Goal: Task Accomplishment & Management: Use online tool/utility

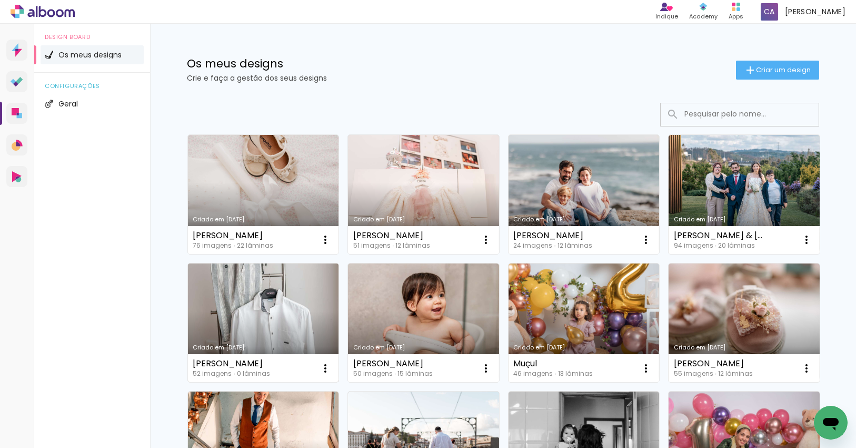
click at [271, 314] on link "Criado em [DATE]" at bounding box center [263, 322] width 151 height 119
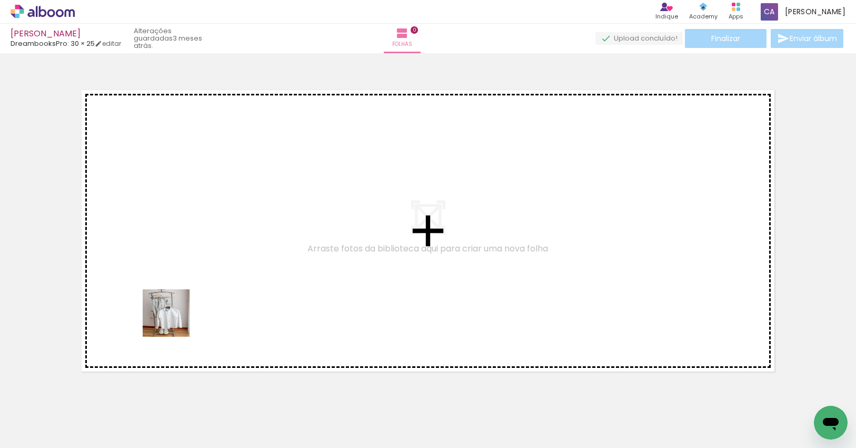
drag, startPoint x: 174, startPoint y: 321, endPoint x: 226, endPoint y: 265, distance: 76.0
click at [226, 261] on quentale-workspace at bounding box center [428, 224] width 856 height 448
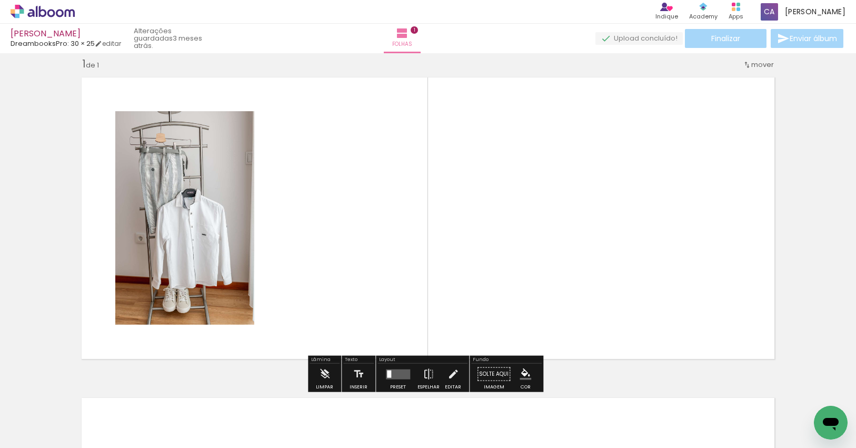
scroll to position [13, 0]
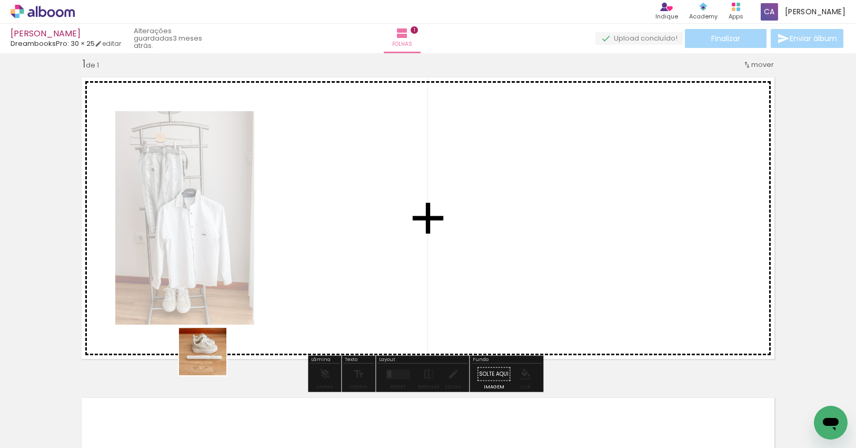
drag, startPoint x: 176, startPoint y: 405, endPoint x: 343, endPoint y: 265, distance: 217.5
click at [342, 254] on quentale-workspace at bounding box center [428, 224] width 856 height 448
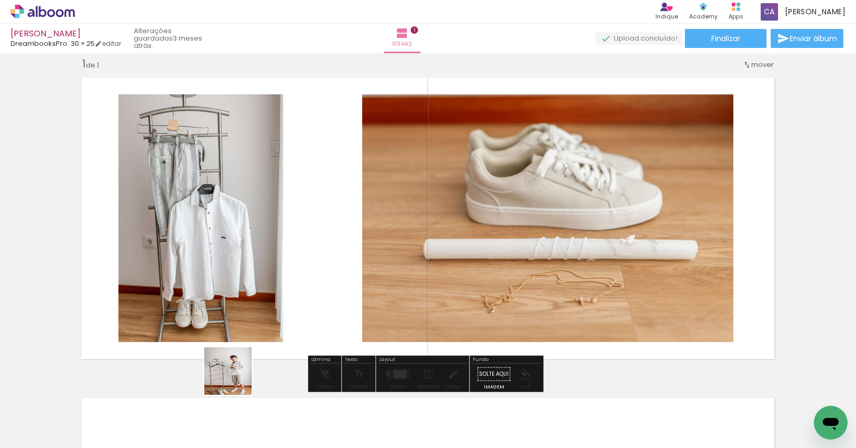
drag, startPoint x: 236, startPoint y: 379, endPoint x: 306, endPoint y: 268, distance: 130.9
click at [303, 262] on quentale-workspace at bounding box center [428, 224] width 856 height 448
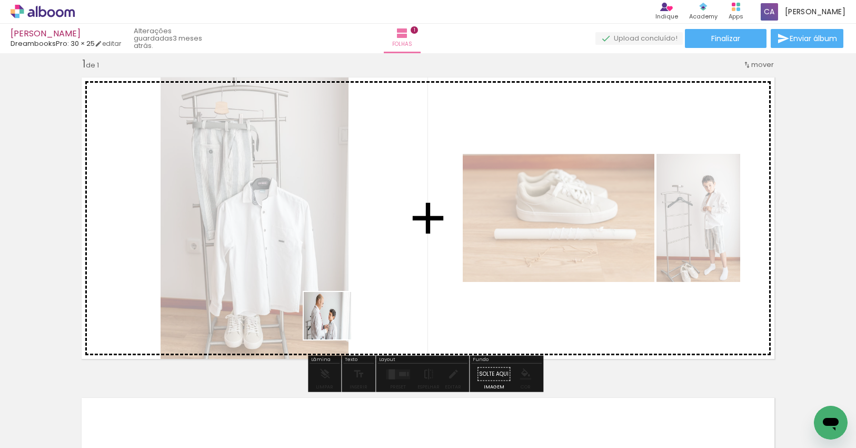
drag, startPoint x: 335, startPoint y: 323, endPoint x: 374, endPoint y: 300, distance: 45.6
click at [363, 296] on quentale-workspace at bounding box center [428, 224] width 856 height 448
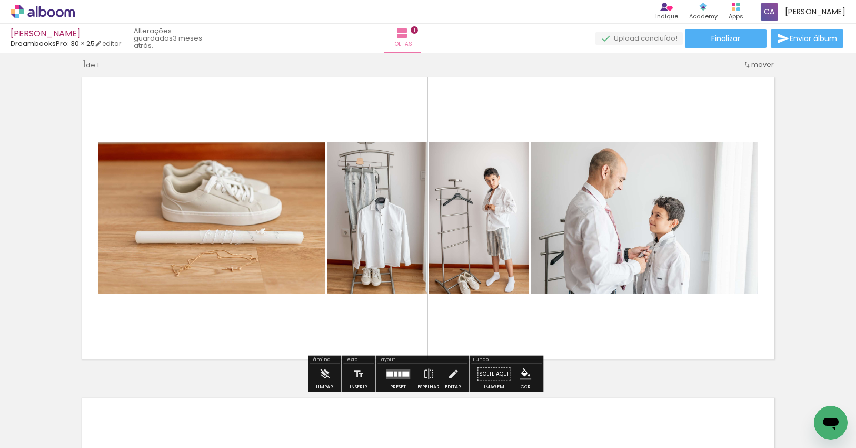
click at [402, 371] on div at bounding box center [405, 373] width 7 height 5
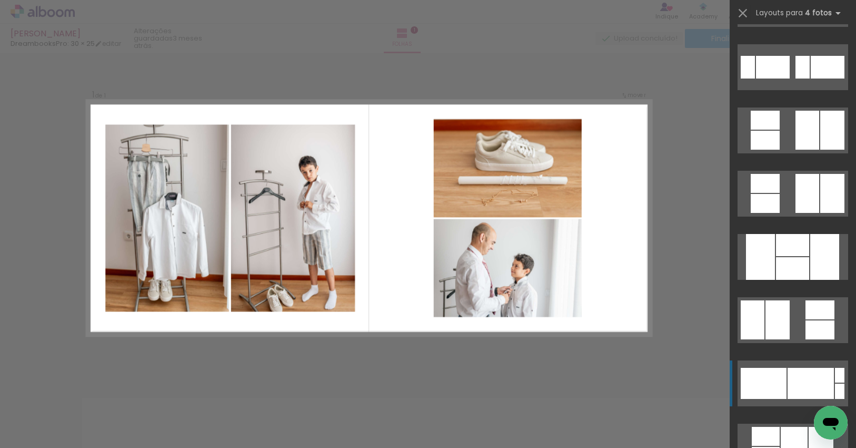
scroll to position [1211, 0]
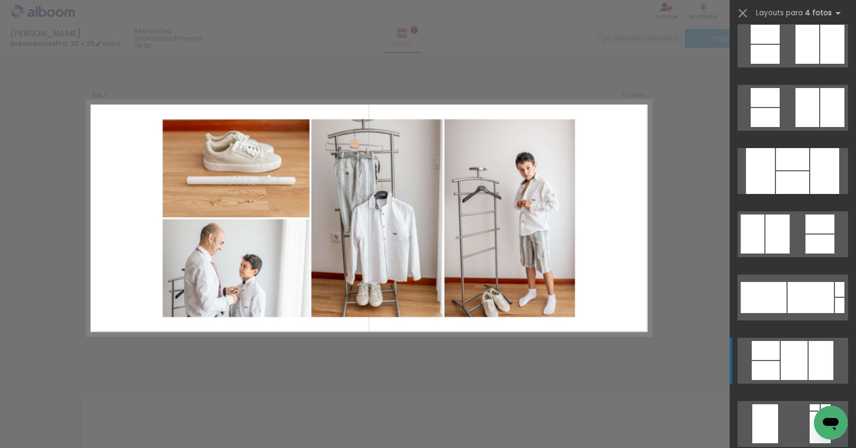
click at [794, 351] on div at bounding box center [794, 360] width 27 height 39
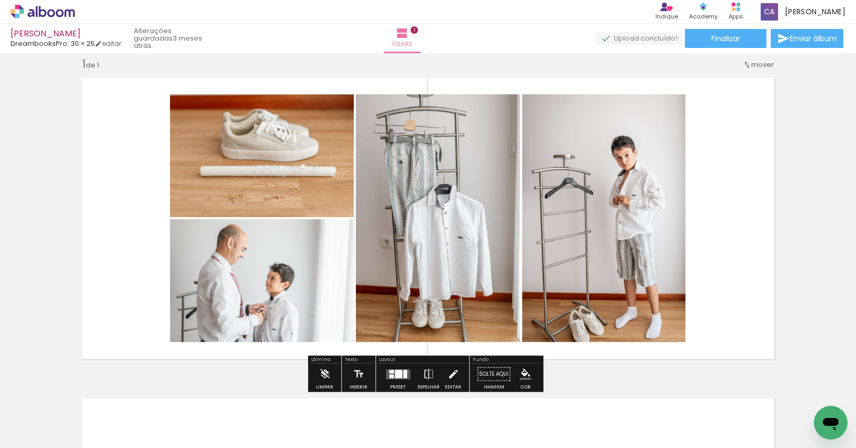
click at [399, 371] on div at bounding box center [398, 373] width 7 height 8
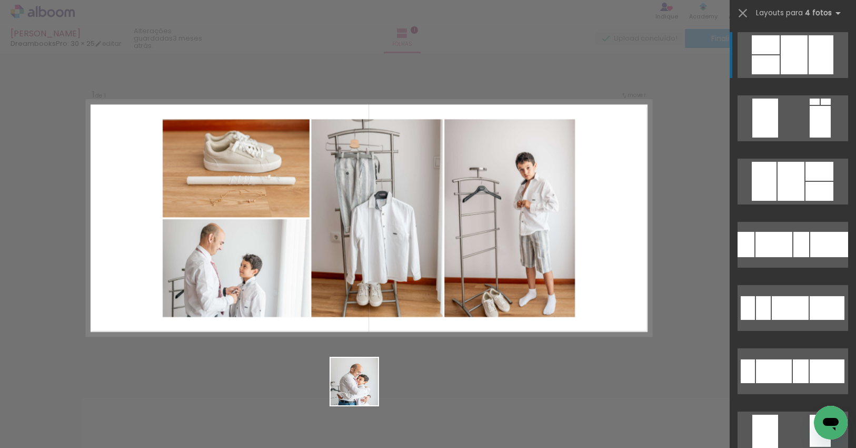
drag, startPoint x: 351, startPoint y: 421, endPoint x: 393, endPoint y: 322, distance: 106.9
click at [393, 322] on quentale-workspace at bounding box center [428, 224] width 856 height 448
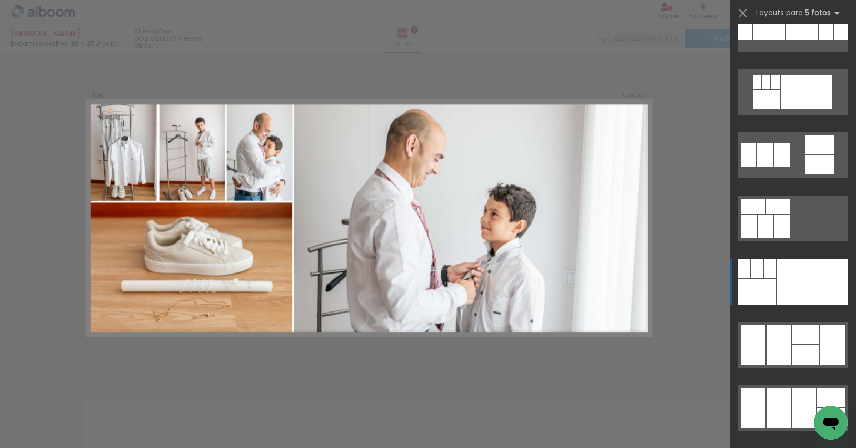
scroll to position [948, 0]
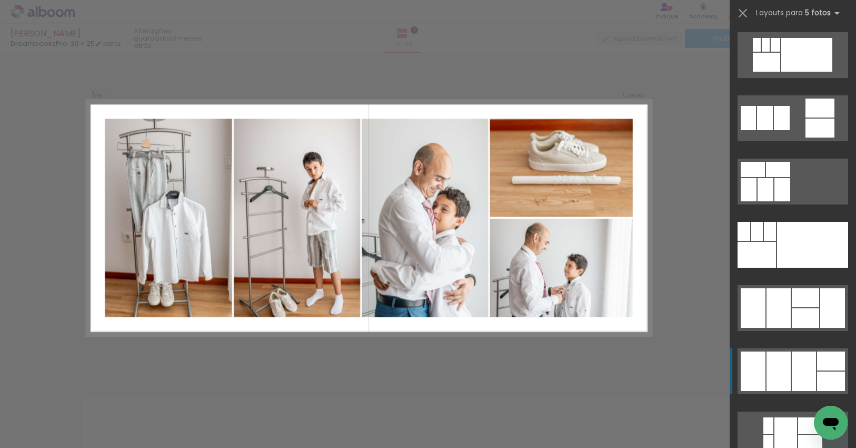
click at [792, 364] on div at bounding box center [804, 370] width 24 height 39
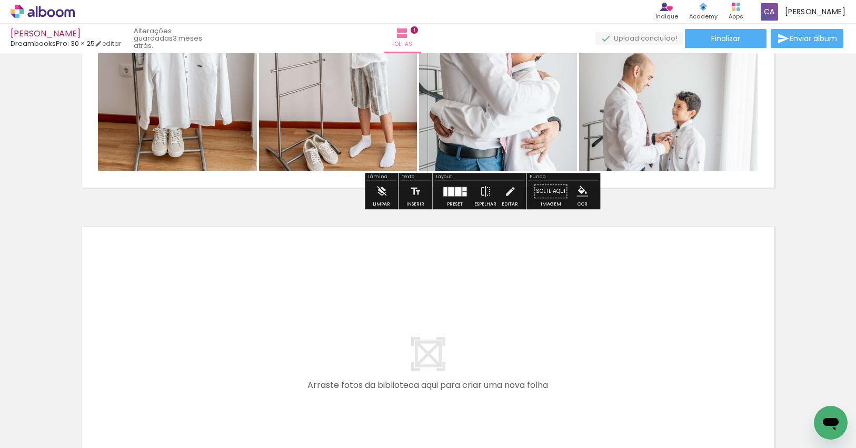
scroll to position [223, 0]
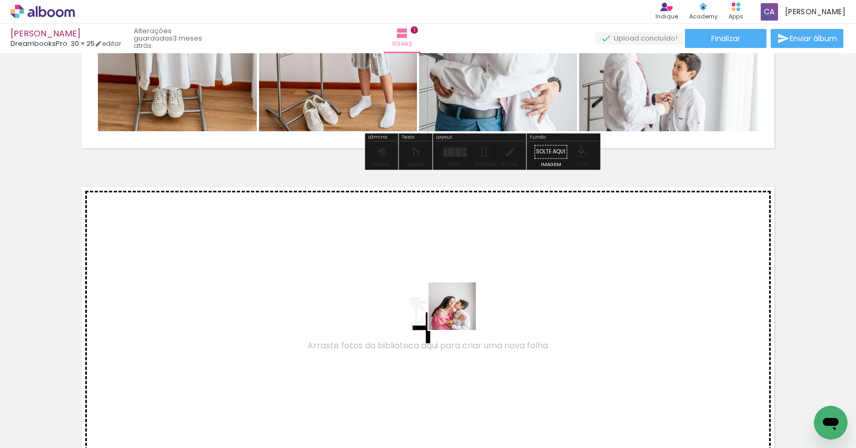
drag, startPoint x: 465, startPoint y: 348, endPoint x: 460, endPoint y: 314, distance: 34.5
click at [460, 314] on quentale-workspace at bounding box center [428, 224] width 856 height 448
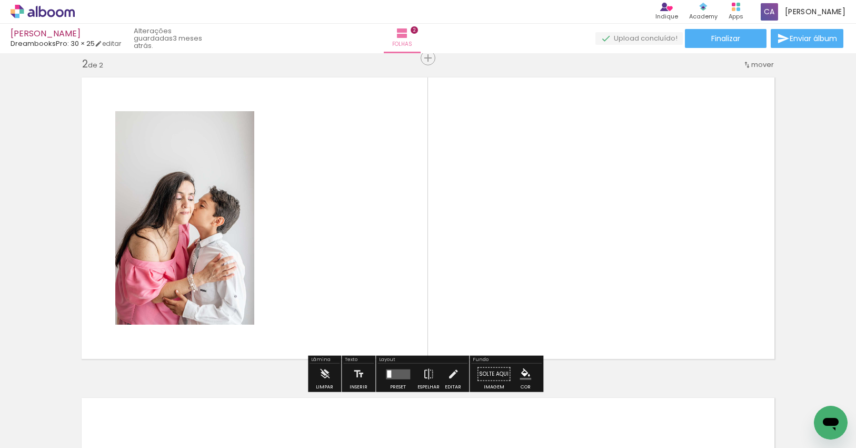
scroll to position [333, 0]
drag, startPoint x: 533, startPoint y: 393, endPoint x: 477, endPoint y: 297, distance: 110.4
click at [474, 291] on quentale-workspace at bounding box center [428, 224] width 856 height 448
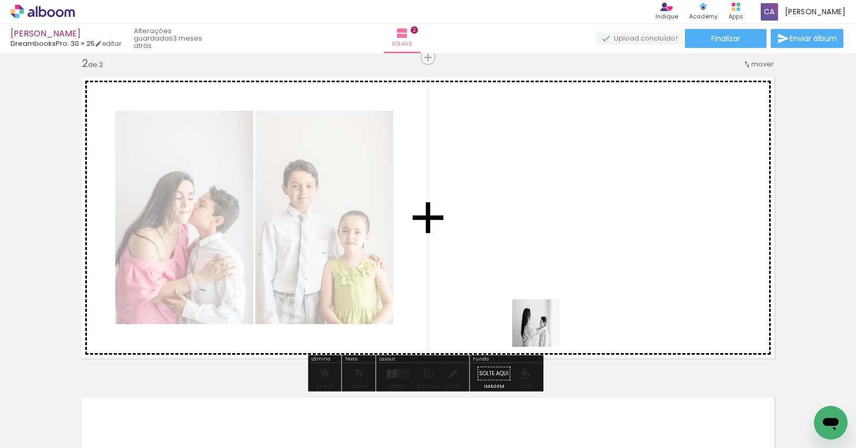
drag, startPoint x: 544, startPoint y: 331, endPoint x: 627, endPoint y: 285, distance: 94.7
click at [626, 285] on quentale-workspace at bounding box center [428, 224] width 856 height 448
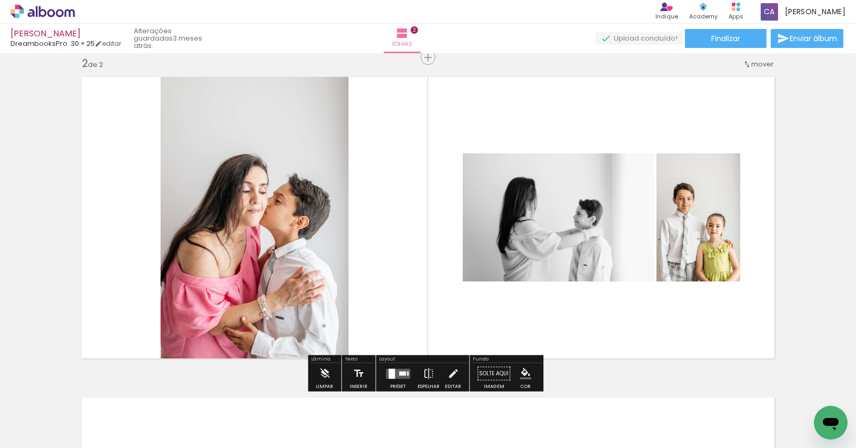
click at [399, 373] on div at bounding box center [402, 373] width 7 height 4
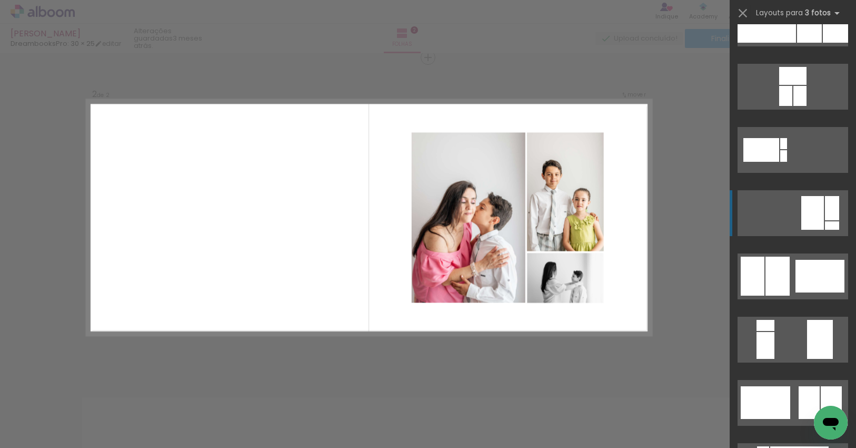
scroll to position [211, 0]
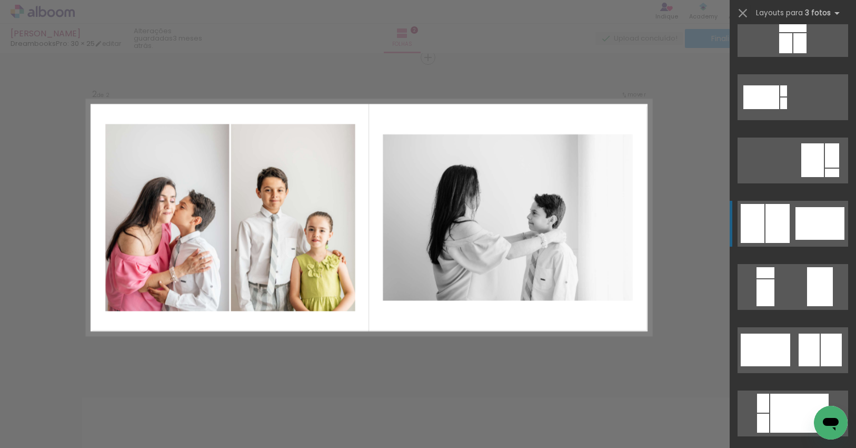
click at [820, 223] on div at bounding box center [820, 223] width 49 height 33
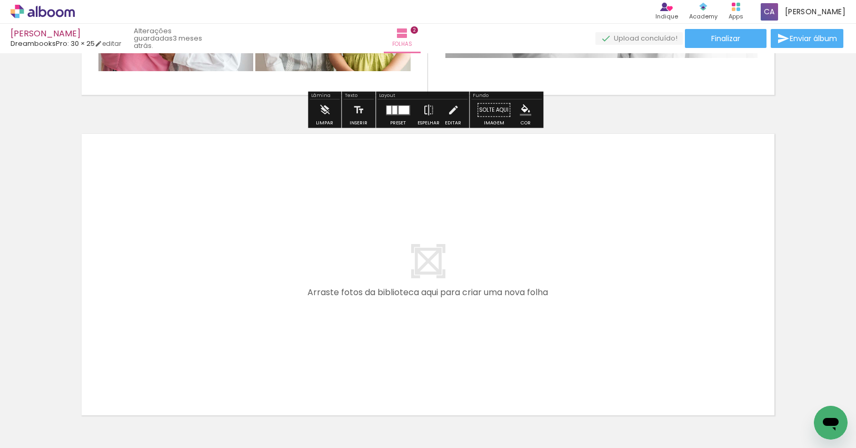
click at [544, 295] on quentale-workspace at bounding box center [428, 224] width 856 height 448
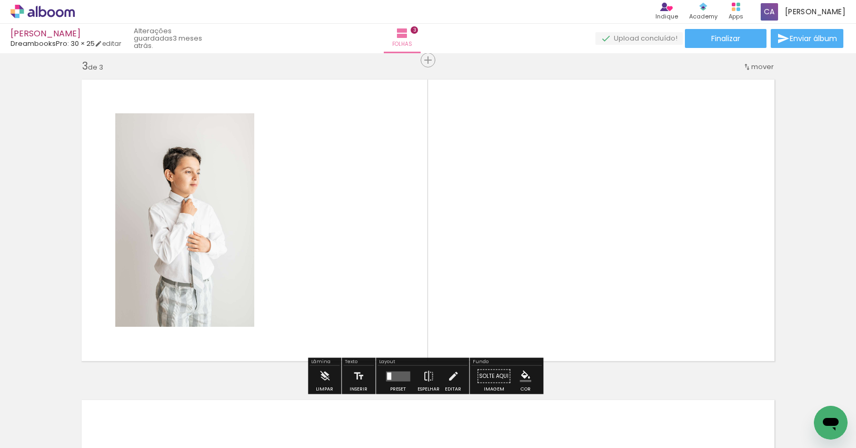
scroll to position [653, 0]
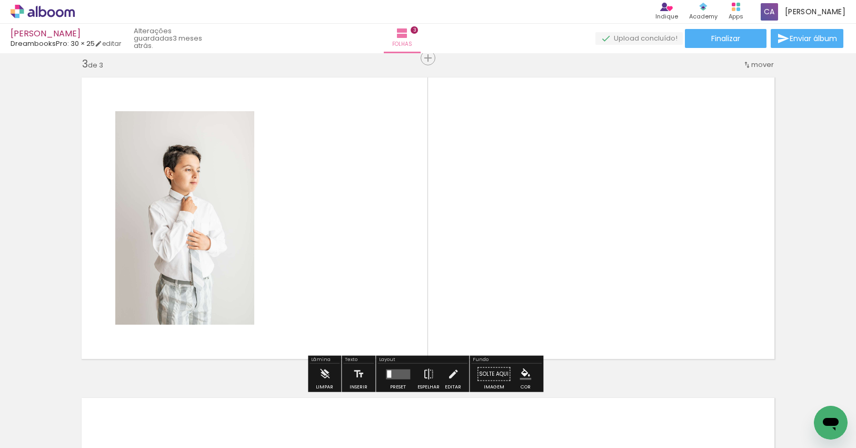
drag, startPoint x: 602, startPoint y: 285, endPoint x: 605, endPoint y: 294, distance: 9.8
click at [599, 276] on quentale-workspace at bounding box center [428, 224] width 856 height 448
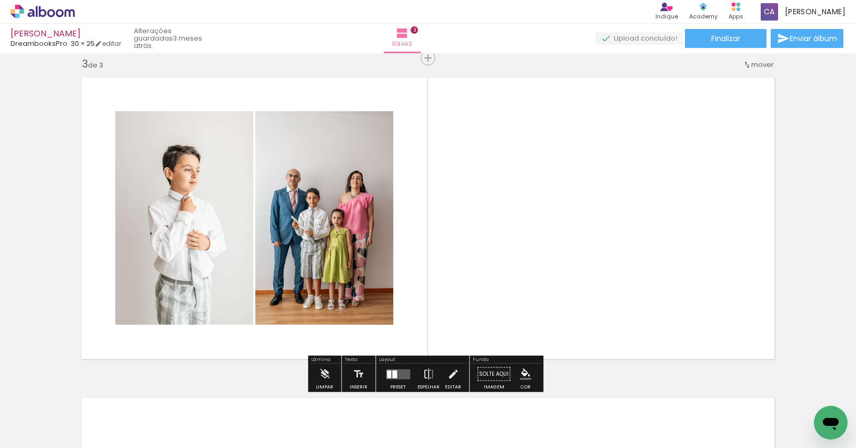
drag, startPoint x: 686, startPoint y: 407, endPoint x: 621, endPoint y: 274, distance: 148.8
click at [622, 270] on quentale-workspace at bounding box center [428, 224] width 856 height 448
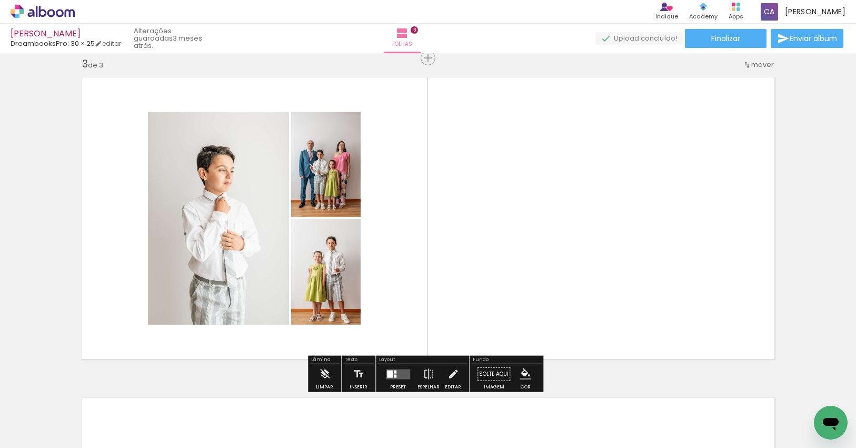
drag, startPoint x: 745, startPoint y: 406, endPoint x: 634, endPoint y: 271, distance: 174.7
click at [634, 271] on quentale-workspace at bounding box center [428, 224] width 856 height 448
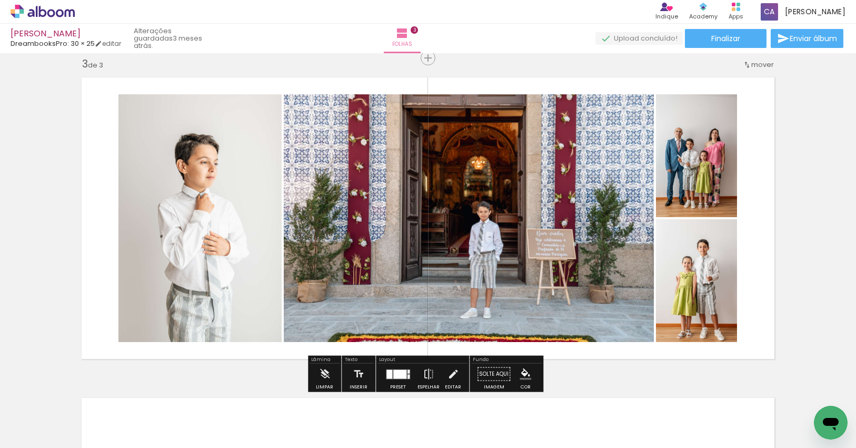
click at [404, 372] on quentale-layouter at bounding box center [398, 374] width 24 height 10
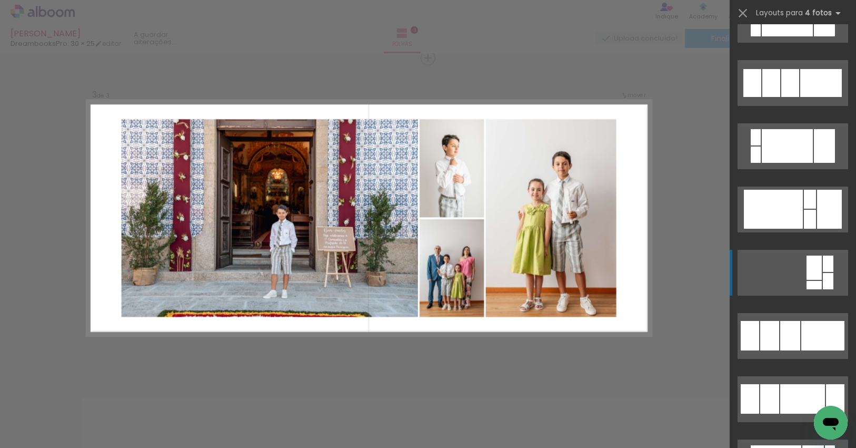
scroll to position [421, 0]
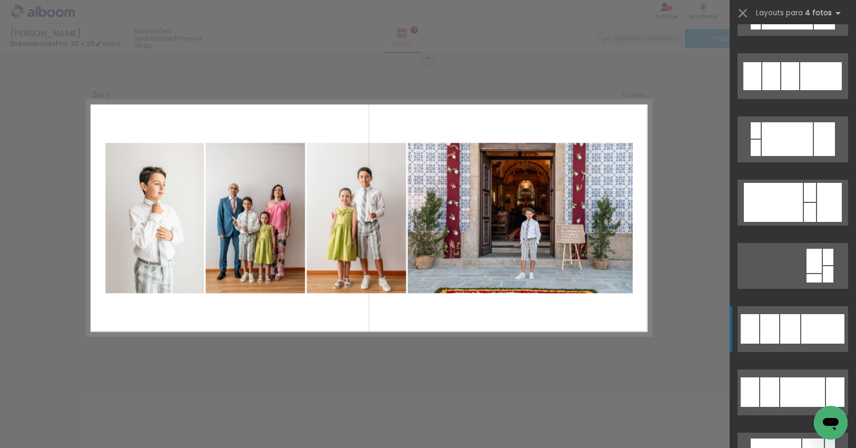
click at [801, 322] on div at bounding box center [822, 328] width 43 height 29
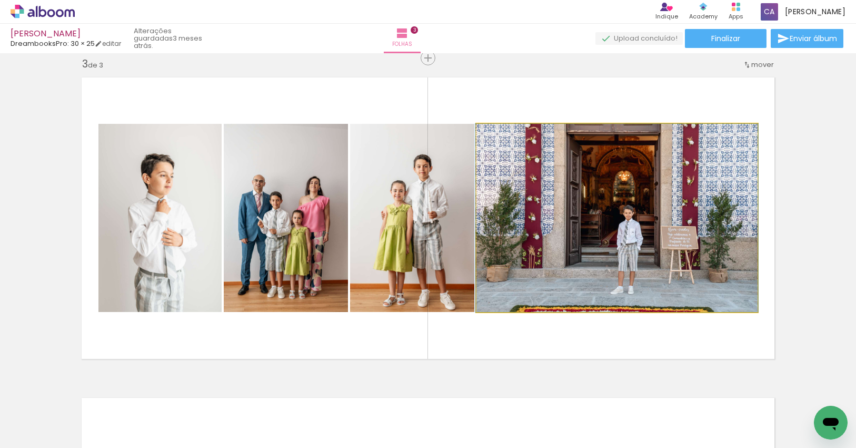
click at [632, 223] on quentale-photo at bounding box center [616, 218] width 281 height 188
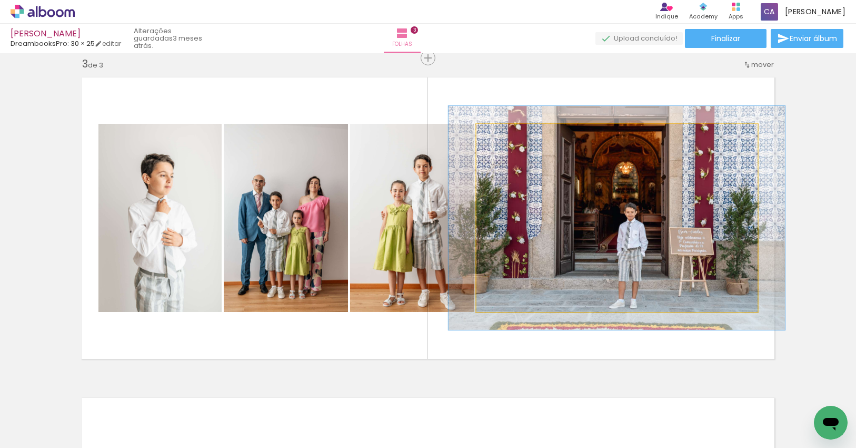
drag, startPoint x: 501, startPoint y: 137, endPoint x: 508, endPoint y: 136, distance: 7.0
type paper-slider "119"
click at [508, 136] on div at bounding box center [508, 134] width 17 height 17
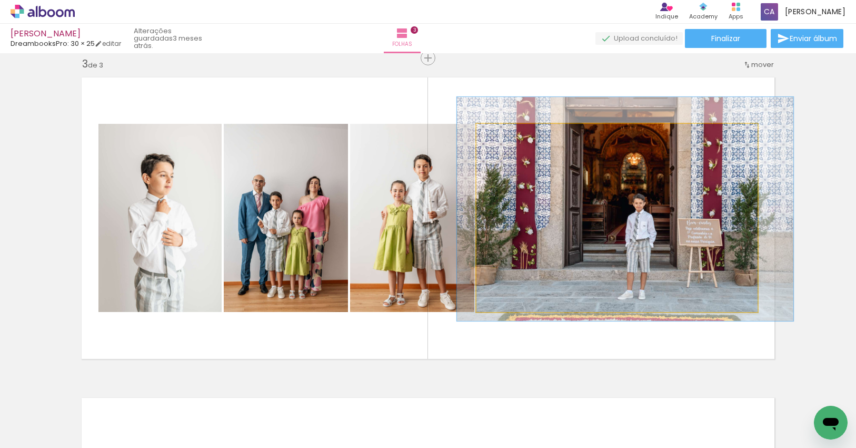
drag, startPoint x: 638, startPoint y: 209, endPoint x: 644, endPoint y: 203, distance: 8.9
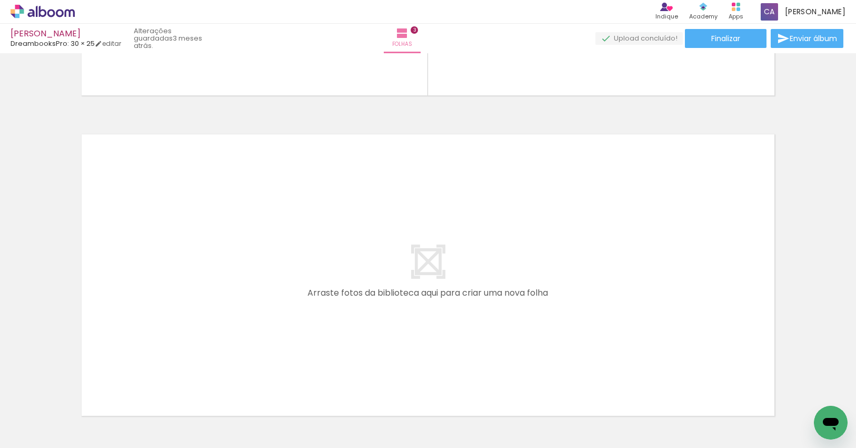
scroll to position [0, 429]
drag, startPoint x: 401, startPoint y: 416, endPoint x: 389, endPoint y: 340, distance: 77.2
click at [389, 340] on quentale-workspace at bounding box center [428, 224] width 856 height 448
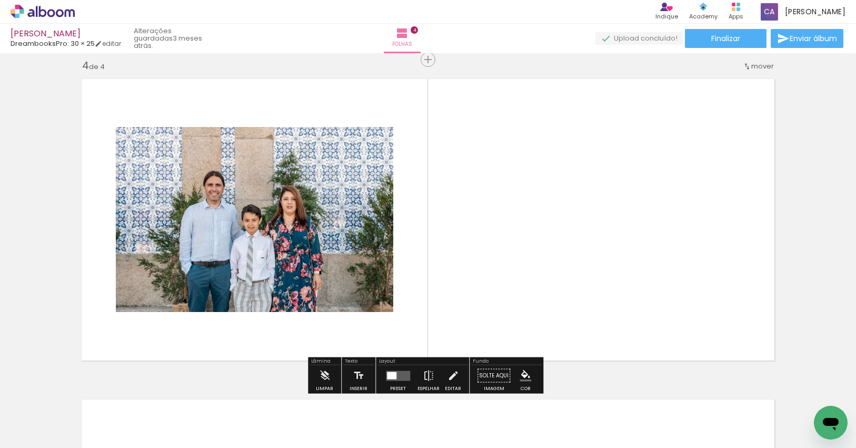
scroll to position [973, 0]
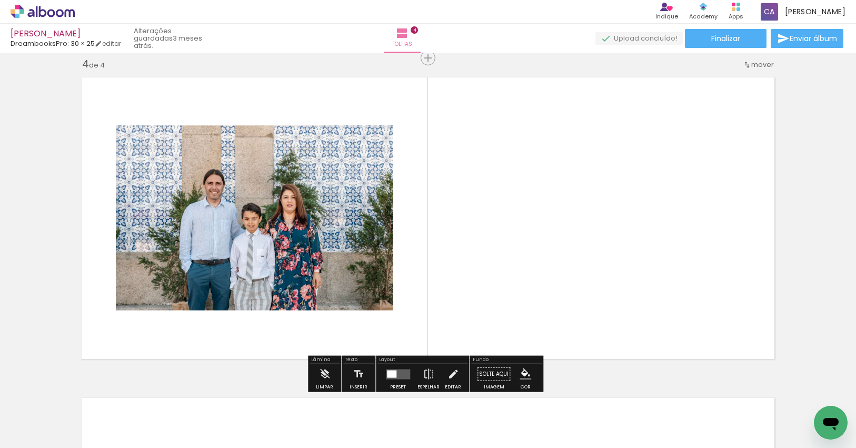
drag, startPoint x: 450, startPoint y: 411, endPoint x: 474, endPoint y: 297, distance: 116.2
click at [469, 285] on quentale-workspace at bounding box center [428, 224] width 856 height 448
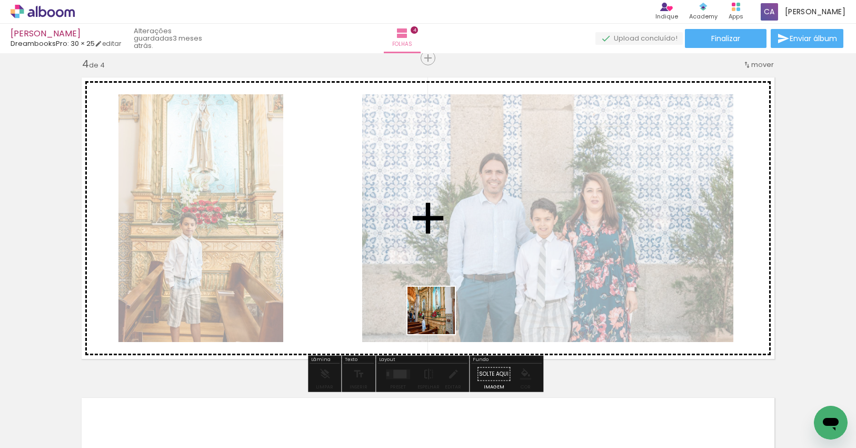
drag, startPoint x: 470, startPoint y: 347, endPoint x: 410, endPoint y: 305, distance: 73.0
click at [409, 298] on quentale-workspace at bounding box center [428, 224] width 856 height 448
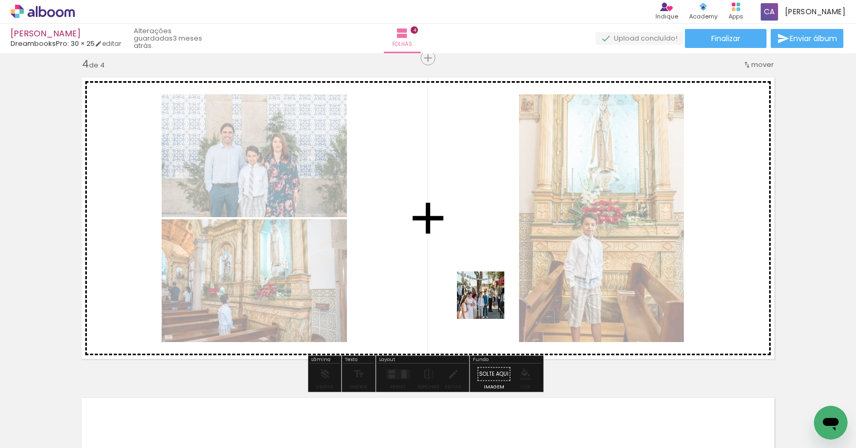
drag, startPoint x: 500, startPoint y: 323, endPoint x: 502, endPoint y: 316, distance: 7.7
click at [489, 302] on quentale-workspace at bounding box center [428, 224] width 856 height 448
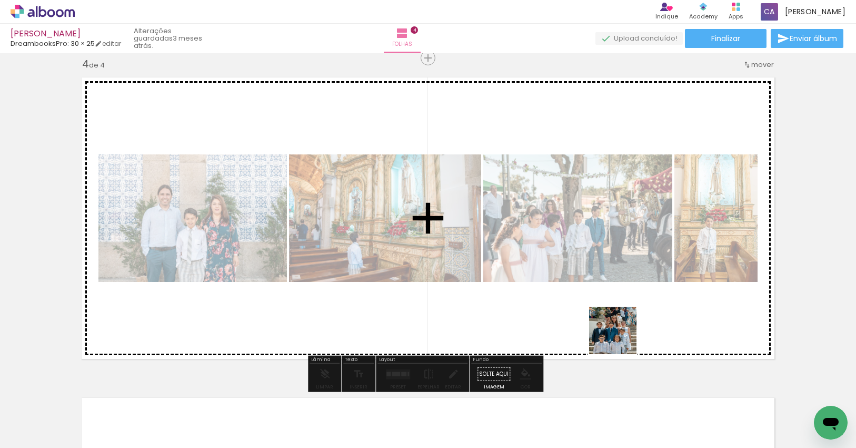
drag, startPoint x: 623, startPoint y: 403, endPoint x: 621, endPoint y: 312, distance: 91.6
click at [621, 312] on quentale-workspace at bounding box center [428, 224] width 856 height 448
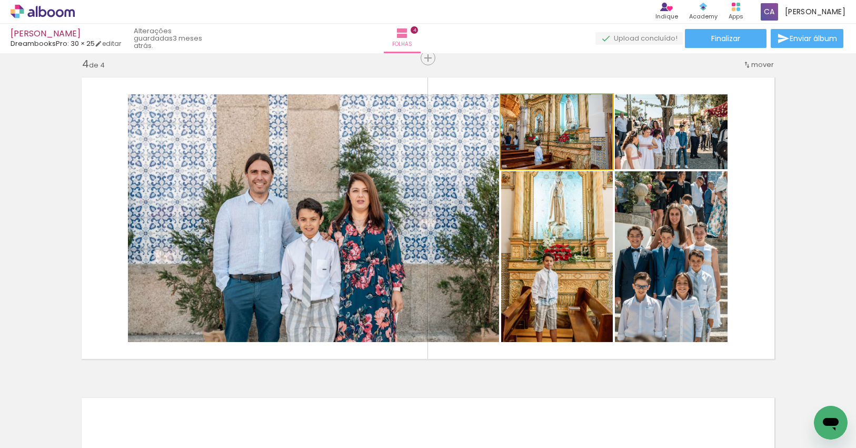
drag, startPoint x: 573, startPoint y: 154, endPoint x: 344, endPoint y: 233, distance: 242.4
click at [0, 0] on slot at bounding box center [0, 0] width 0 height 0
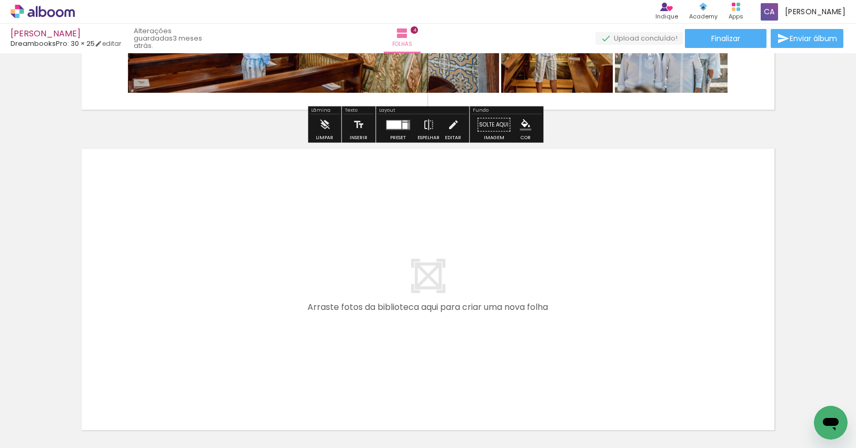
scroll to position [1237, 0]
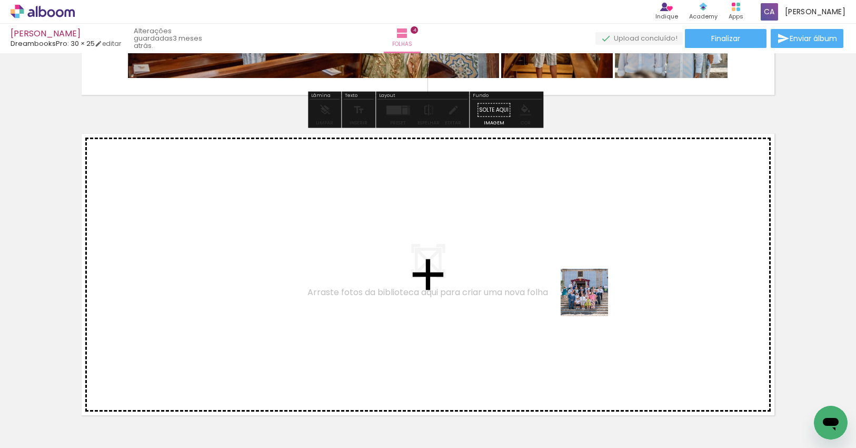
drag, startPoint x: 618, startPoint y: 325, endPoint x: 592, endPoint y: 300, distance: 35.7
click at [592, 300] on quentale-workspace at bounding box center [428, 224] width 856 height 448
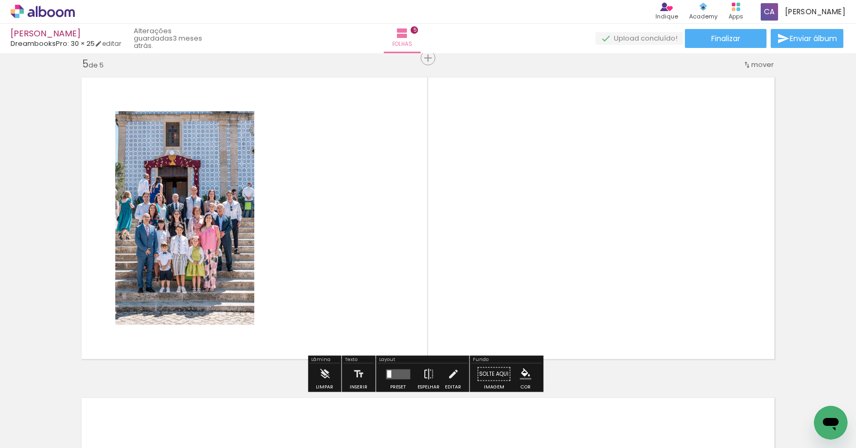
scroll to position [1294, 0]
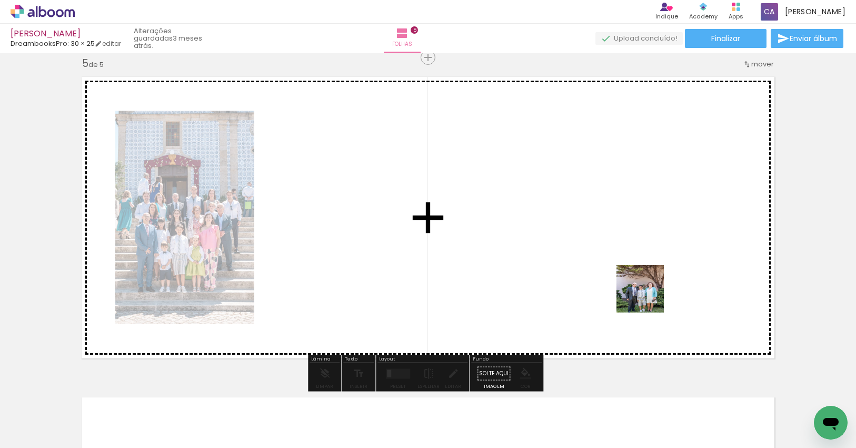
drag, startPoint x: 721, startPoint y: 394, endPoint x: 669, endPoint y: 318, distance: 92.0
click at [632, 280] on quentale-workspace at bounding box center [428, 224] width 856 height 448
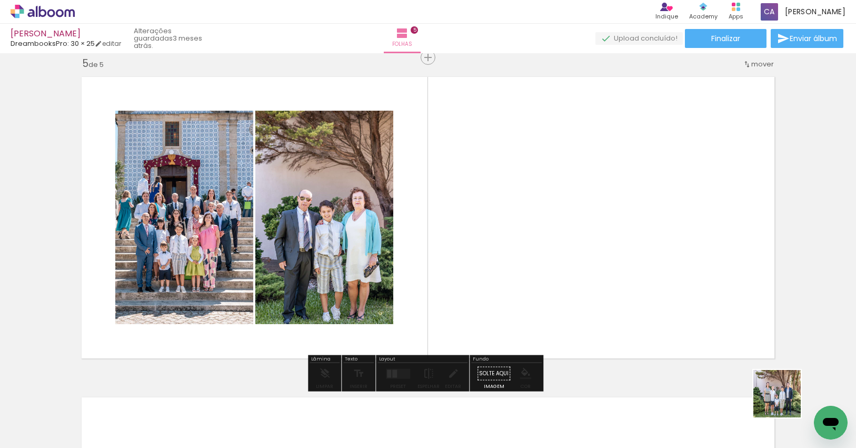
drag, startPoint x: 789, startPoint y: 407, endPoint x: 673, endPoint y: 310, distance: 151.4
click at [678, 309] on quentale-workspace at bounding box center [428, 224] width 856 height 448
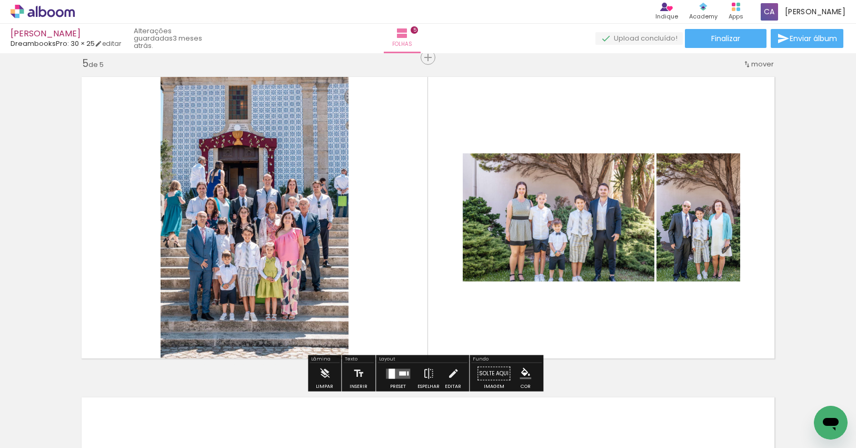
scroll to position [0, 981]
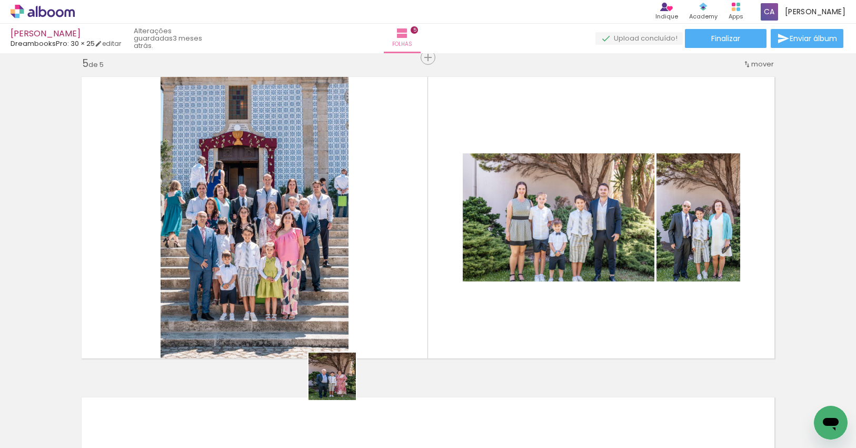
drag, startPoint x: 319, startPoint y: 427, endPoint x: 392, endPoint y: 325, distance: 125.5
click at [386, 302] on quentale-workspace at bounding box center [428, 224] width 856 height 448
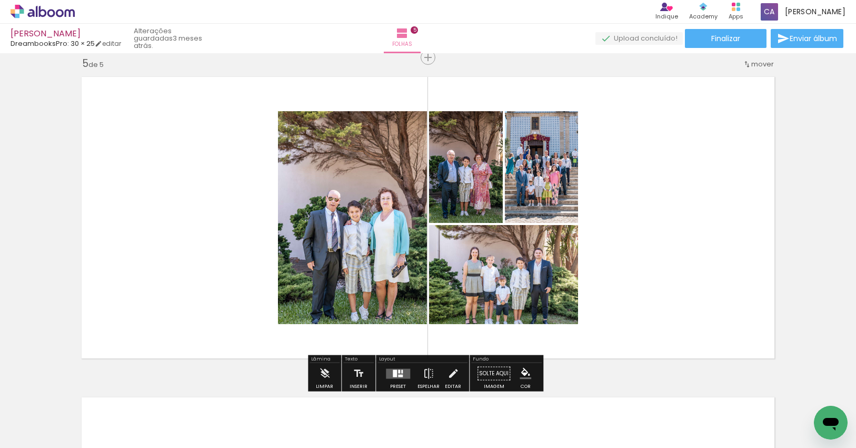
drag, startPoint x: 380, startPoint y: 412, endPoint x: 386, endPoint y: 319, distance: 93.4
click at [386, 319] on quentale-workspace at bounding box center [428, 224] width 856 height 448
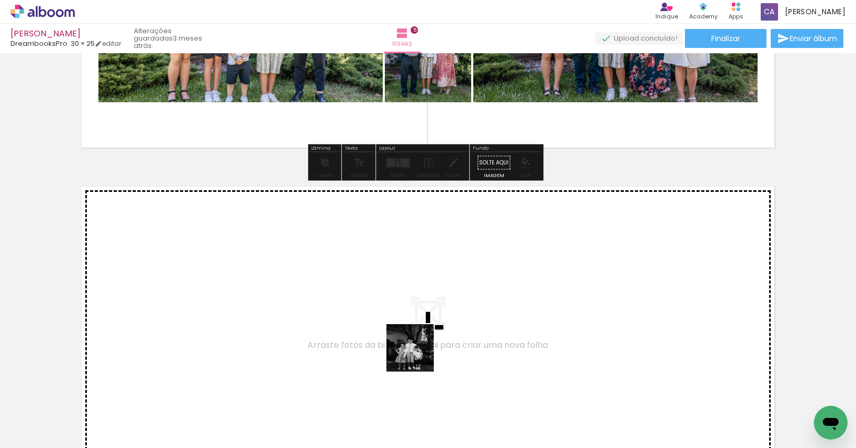
drag, startPoint x: 425, startPoint y: 385, endPoint x: 414, endPoint y: 337, distance: 49.2
click at [414, 337] on quentale-workspace at bounding box center [428, 224] width 856 height 448
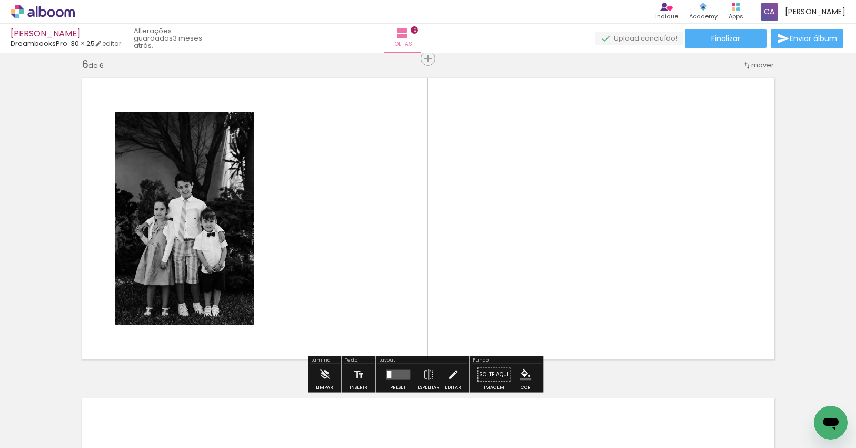
scroll to position [1613, 0]
drag, startPoint x: 533, startPoint y: 415, endPoint x: 508, endPoint y: 294, distance: 123.3
click at [508, 294] on quentale-workspace at bounding box center [428, 224] width 856 height 448
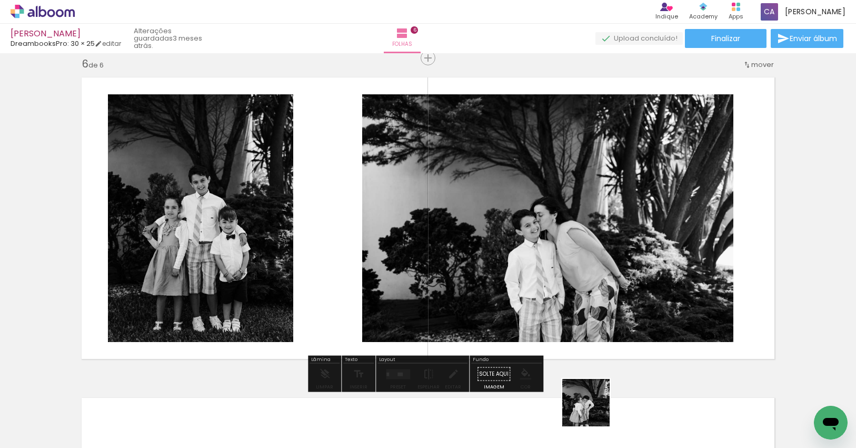
drag, startPoint x: 594, startPoint y: 418, endPoint x: 583, endPoint y: 325, distance: 93.3
click at [583, 324] on quentale-workspace at bounding box center [428, 224] width 856 height 448
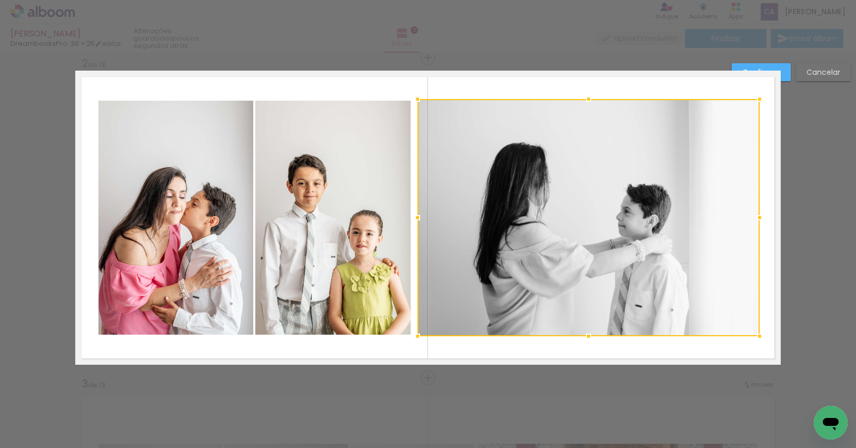
scroll to position [0, 2300]
click at [756, 218] on div at bounding box center [758, 217] width 21 height 21
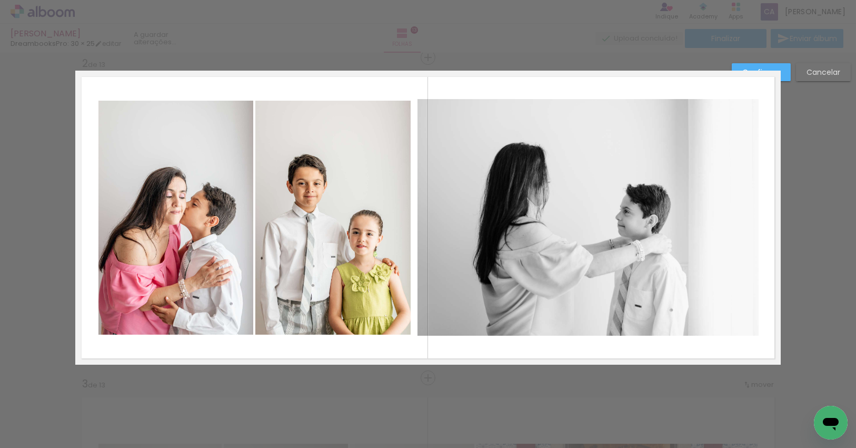
click at [660, 171] on quentale-photo at bounding box center [587, 217] width 341 height 237
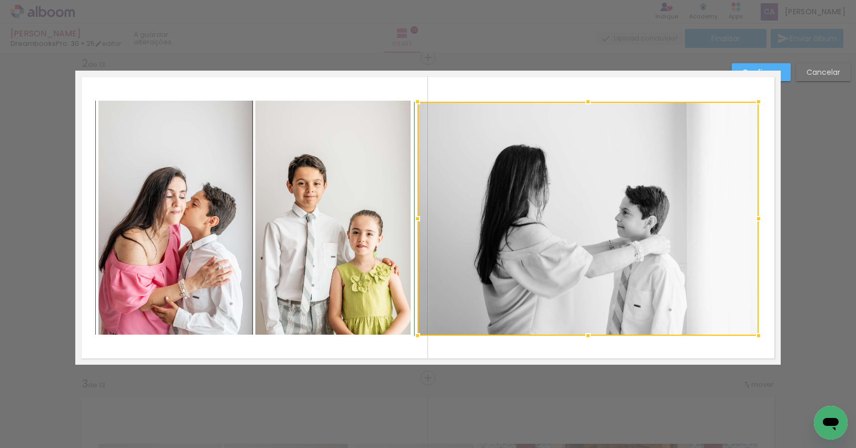
click at [585, 97] on div at bounding box center [588, 101] width 21 height 21
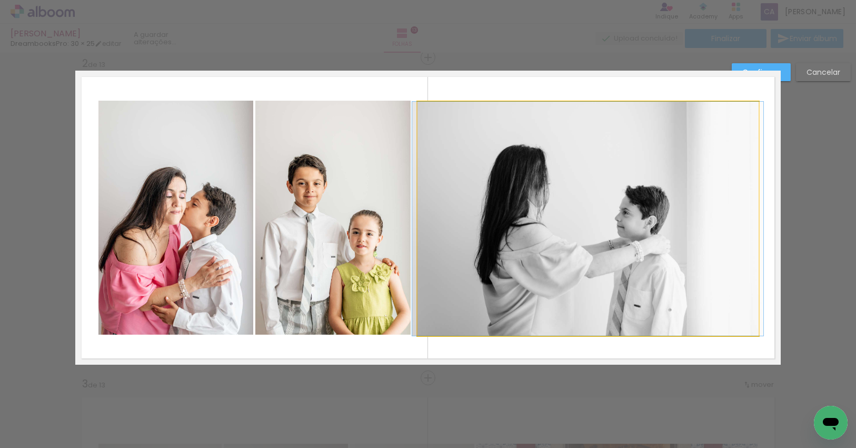
click at [636, 213] on quentale-photo at bounding box center [587, 219] width 341 height 234
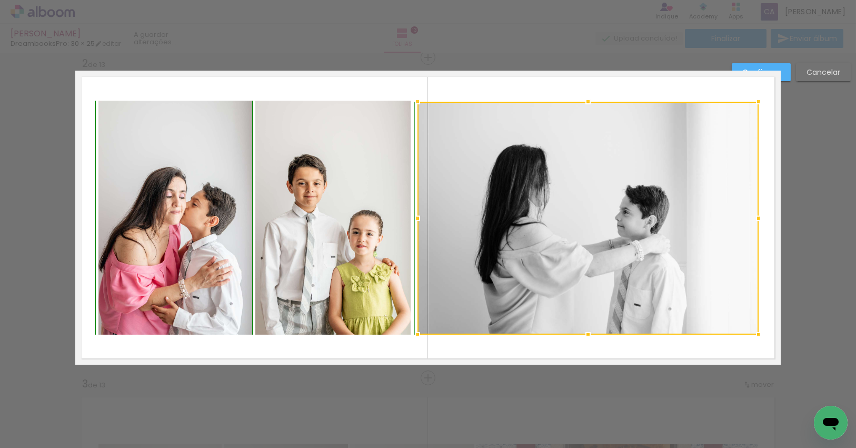
click at [585, 336] on div at bounding box center [588, 334] width 21 height 21
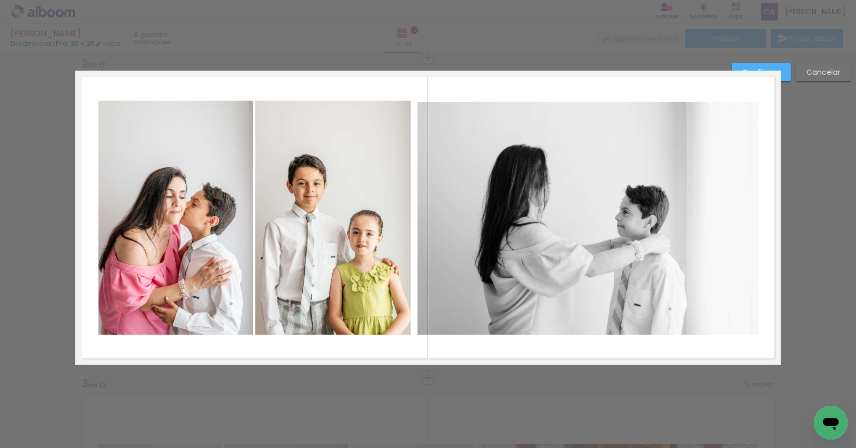
click at [587, 260] on quentale-photo at bounding box center [587, 218] width 341 height 233
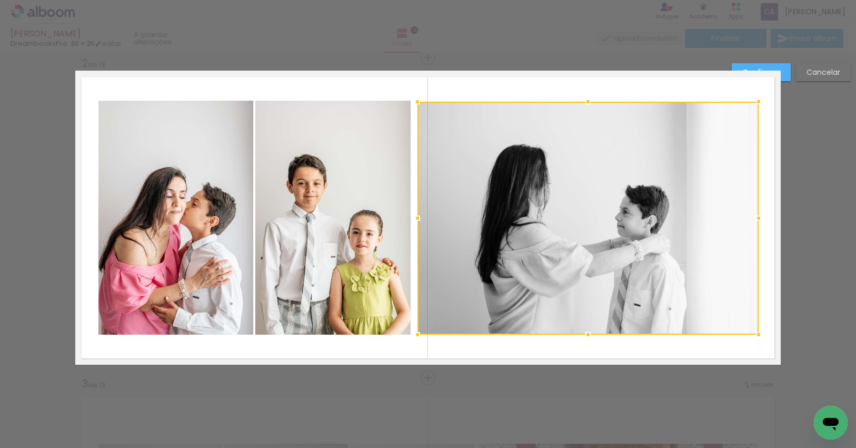
click at [587, 260] on div at bounding box center [587, 218] width 341 height 233
click at [762, 250] on quentale-layouter at bounding box center [427, 218] width 705 height 294
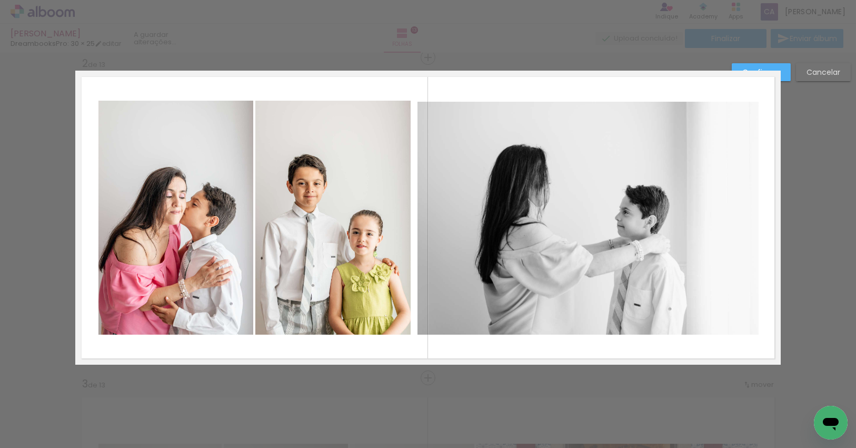
click at [653, 209] on quentale-photo at bounding box center [587, 218] width 341 height 233
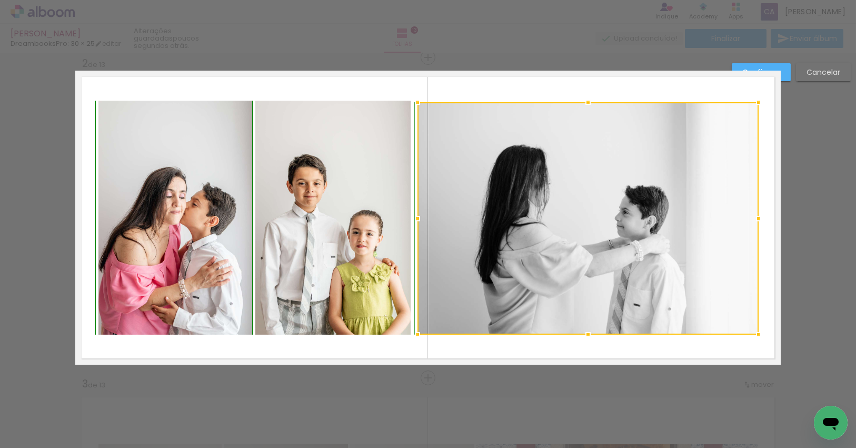
drag, startPoint x: 585, startPoint y: 102, endPoint x: 590, endPoint y: 95, distance: 7.9
click at [590, 95] on div at bounding box center [588, 102] width 21 height 21
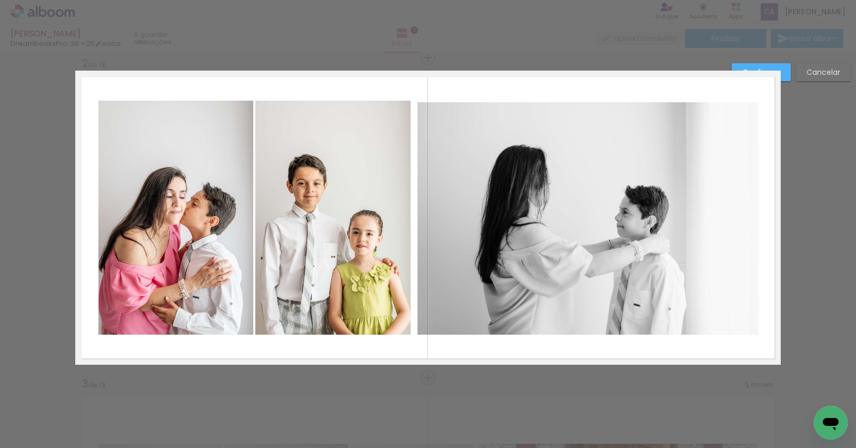
click at [767, 246] on quentale-layouter at bounding box center [427, 218] width 705 height 294
click at [766, 88] on quentale-layouter at bounding box center [427, 218] width 705 height 294
click at [786, 69] on paper-button "Confirmar" at bounding box center [761, 72] width 59 height 18
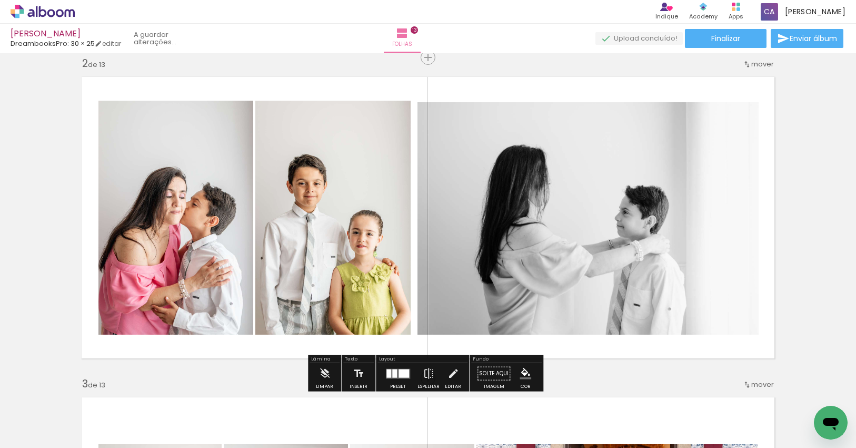
click at [370, 218] on quentale-photo at bounding box center [332, 218] width 155 height 234
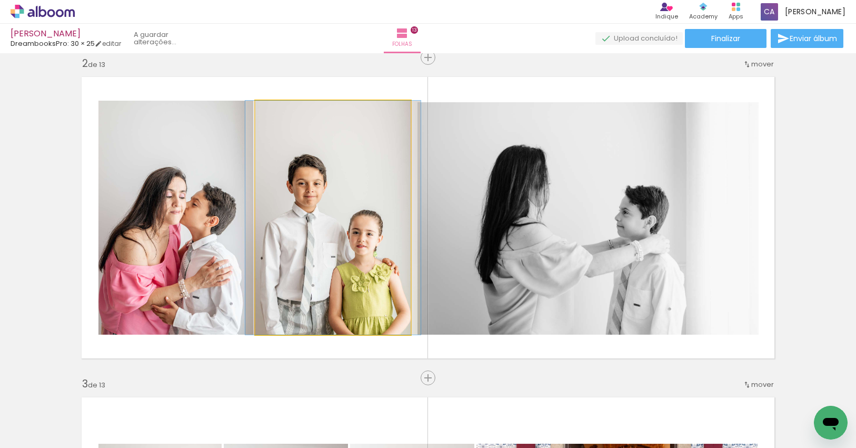
click at [370, 218] on quentale-photo at bounding box center [332, 218] width 155 height 234
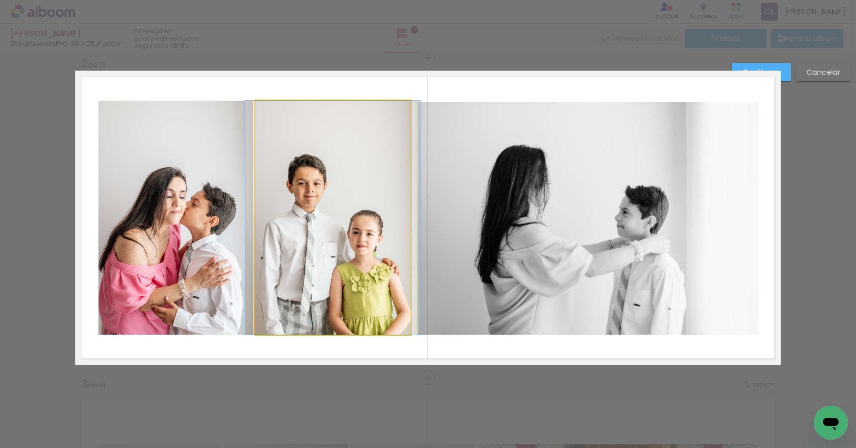
click at [349, 113] on quentale-photo at bounding box center [332, 218] width 155 height 234
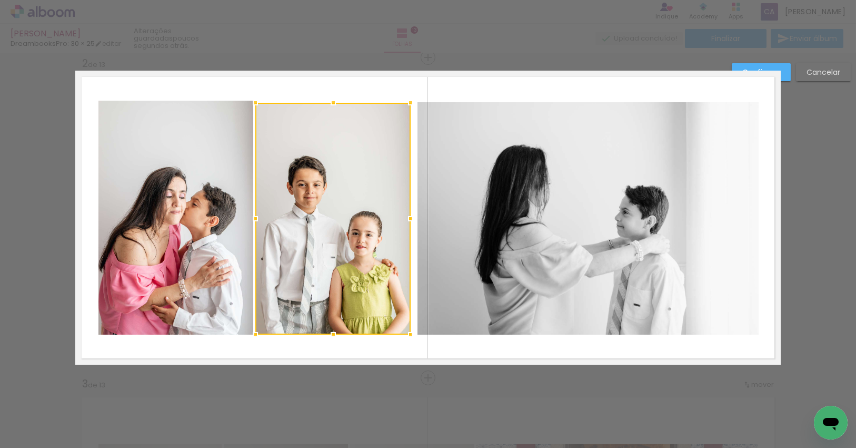
drag, startPoint x: 332, startPoint y: 102, endPoint x: 340, endPoint y: 109, distance: 11.2
click at [340, 109] on div at bounding box center [332, 219] width 155 height 232
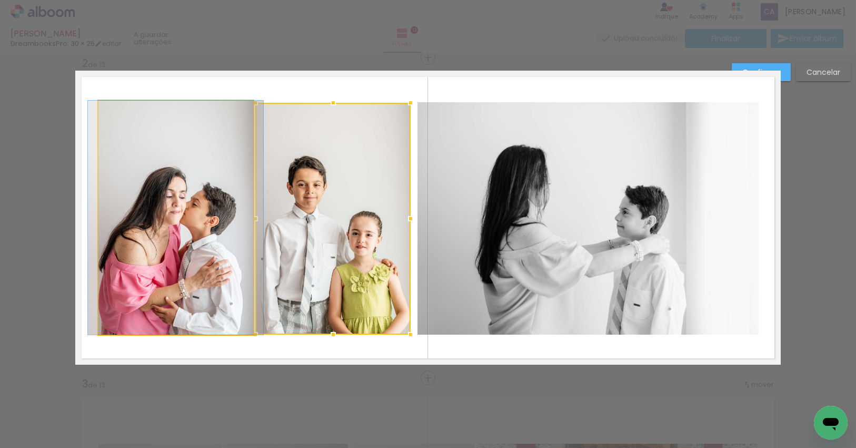
click at [214, 135] on quentale-photo at bounding box center [175, 218] width 155 height 234
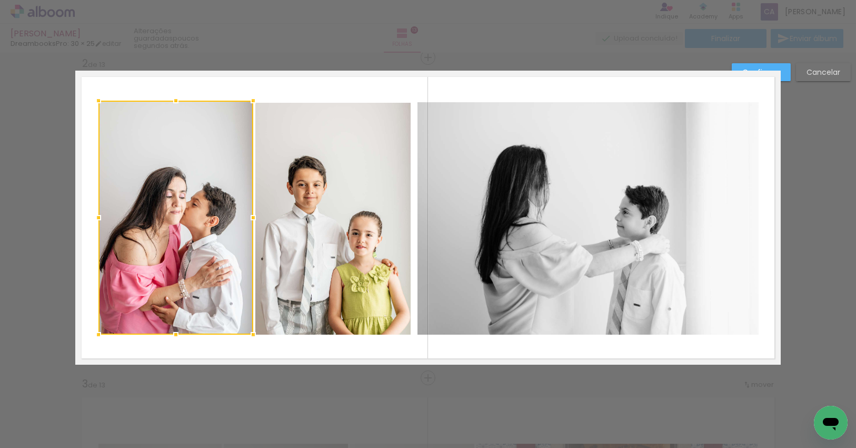
click at [214, 135] on div at bounding box center [175, 218] width 155 height 234
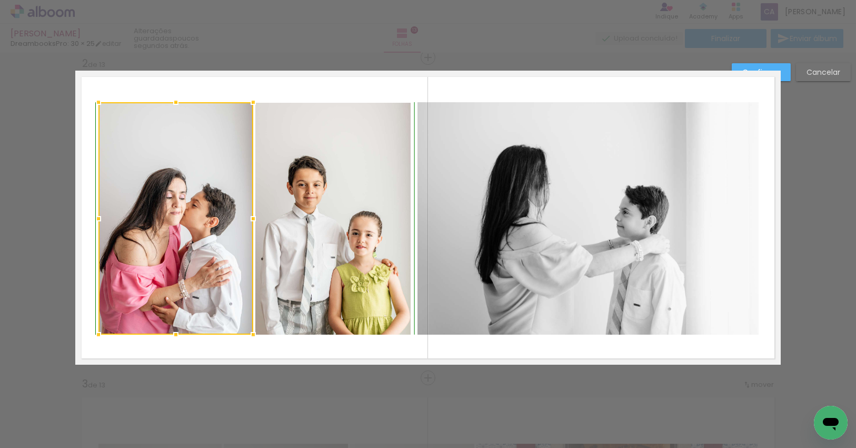
click at [174, 103] on div at bounding box center [175, 102] width 21 height 21
click at [786, 74] on paper-button "Confirmar" at bounding box center [761, 72] width 59 height 18
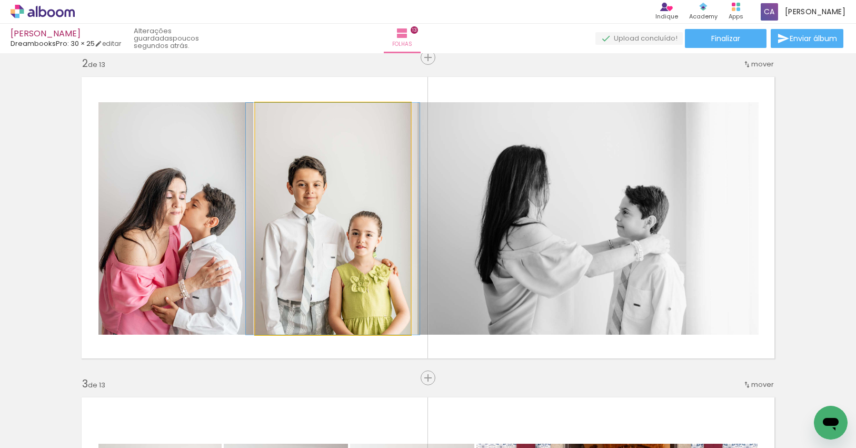
click at [344, 201] on quentale-photo at bounding box center [332, 219] width 155 height 232
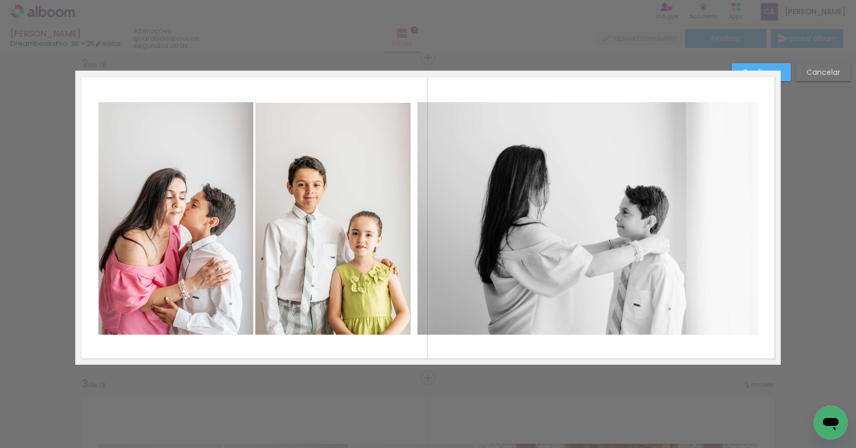
click at [326, 124] on quentale-photo at bounding box center [332, 219] width 155 height 232
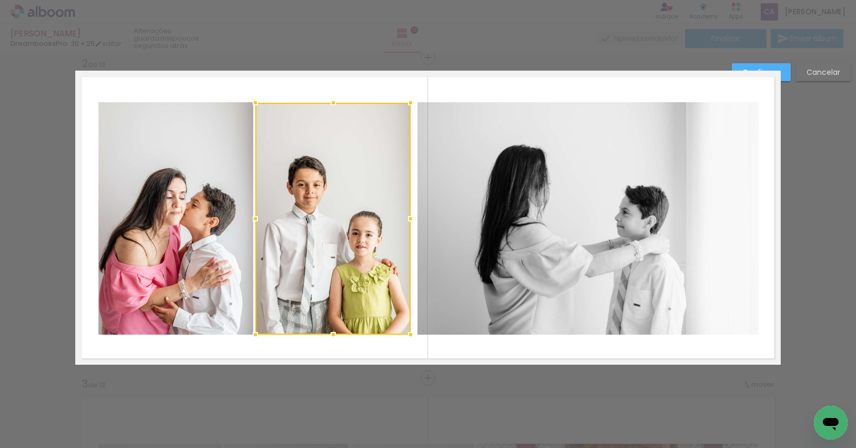
click at [326, 124] on div at bounding box center [332, 219] width 155 height 232
click at [331, 101] on div at bounding box center [333, 102] width 21 height 21
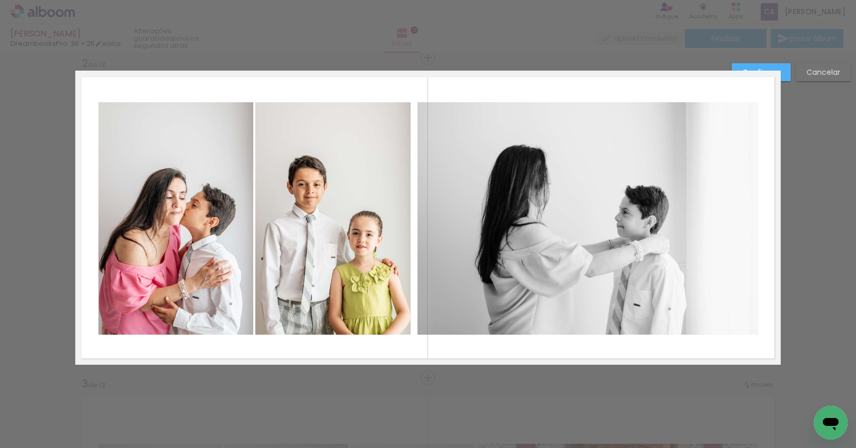
click at [172, 145] on quentale-photo at bounding box center [175, 218] width 155 height 232
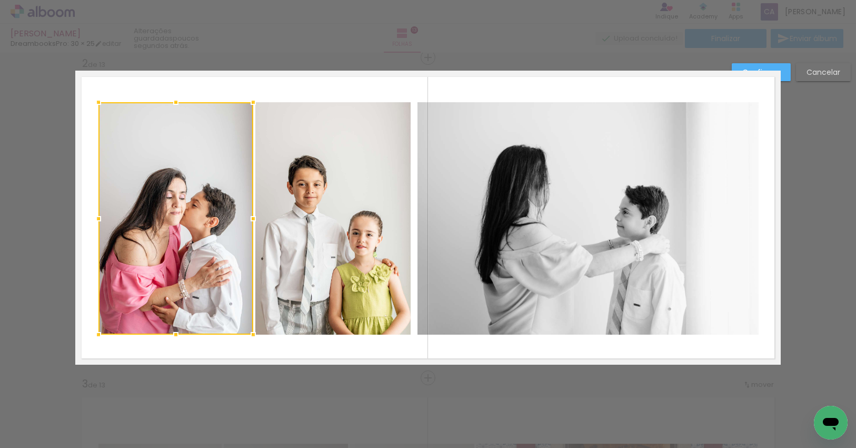
click at [172, 145] on div at bounding box center [175, 218] width 155 height 232
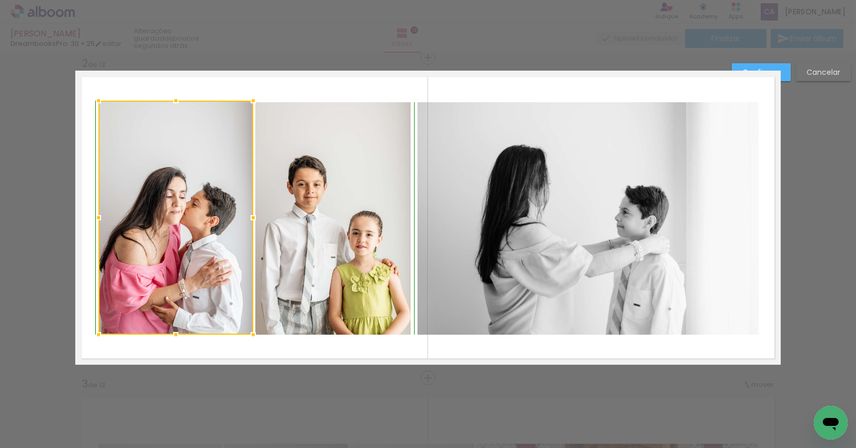
click at [171, 101] on div at bounding box center [175, 100] width 21 height 21
click at [788, 74] on paper-button "Confirmar" at bounding box center [761, 72] width 59 height 18
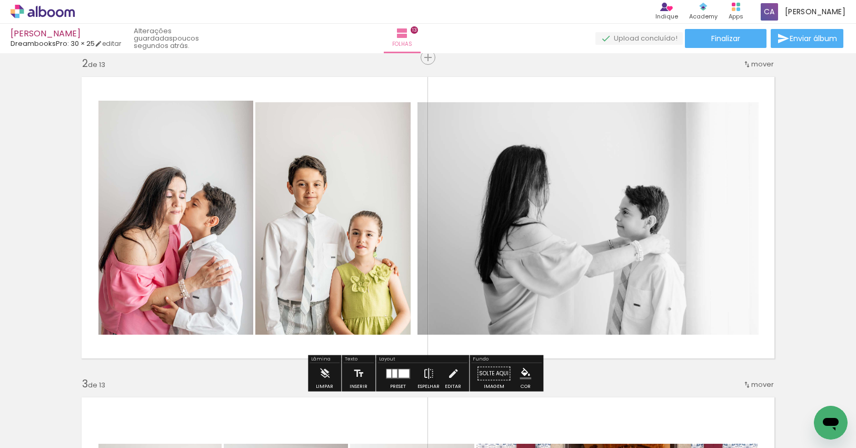
click at [193, 193] on quentale-photo at bounding box center [175, 218] width 155 height 234
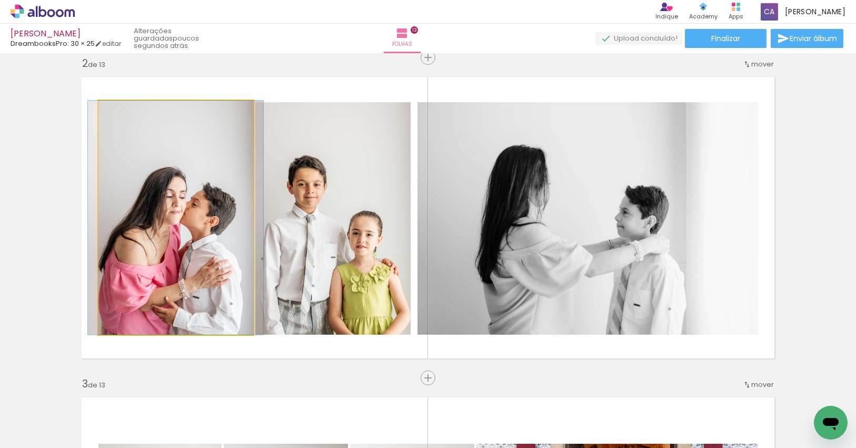
click at [193, 193] on quentale-photo at bounding box center [175, 218] width 155 height 234
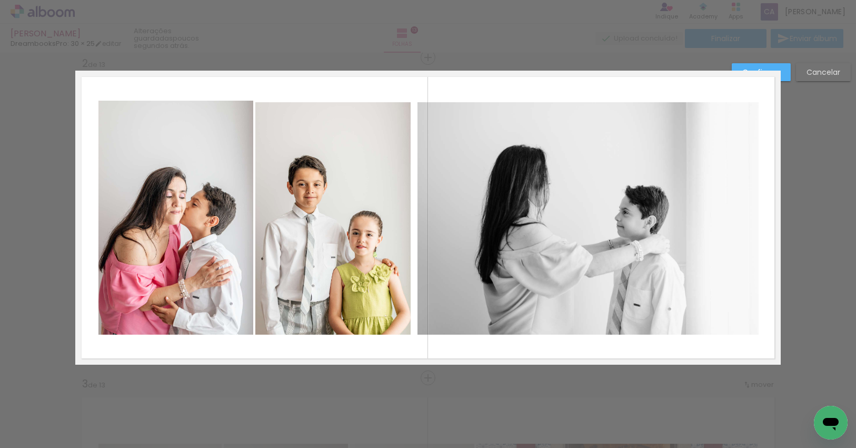
click at [174, 132] on quentale-photo at bounding box center [175, 218] width 155 height 234
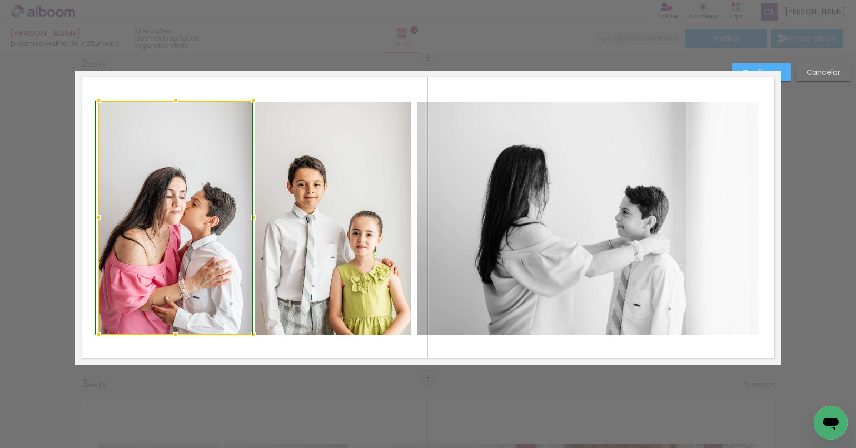
drag, startPoint x: 174, startPoint y: 102, endPoint x: 433, endPoint y: 98, distance: 259.1
click at [179, 109] on div at bounding box center [175, 100] width 21 height 21
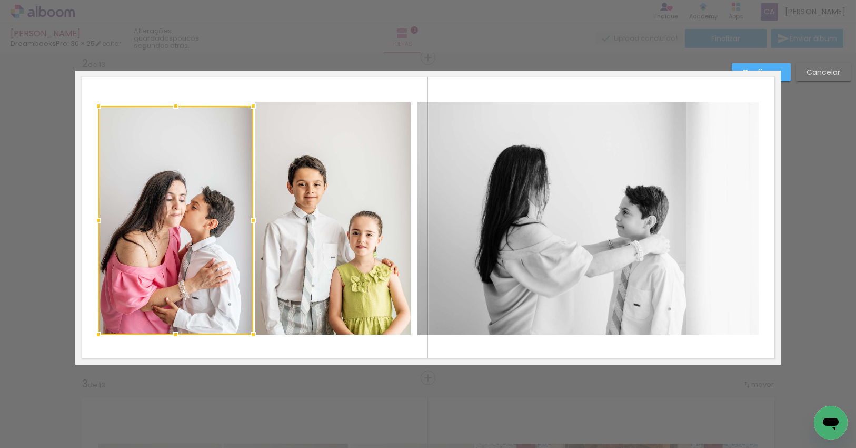
click at [0, 0] on slot "Cancelar" at bounding box center [0, 0] width 0 height 0
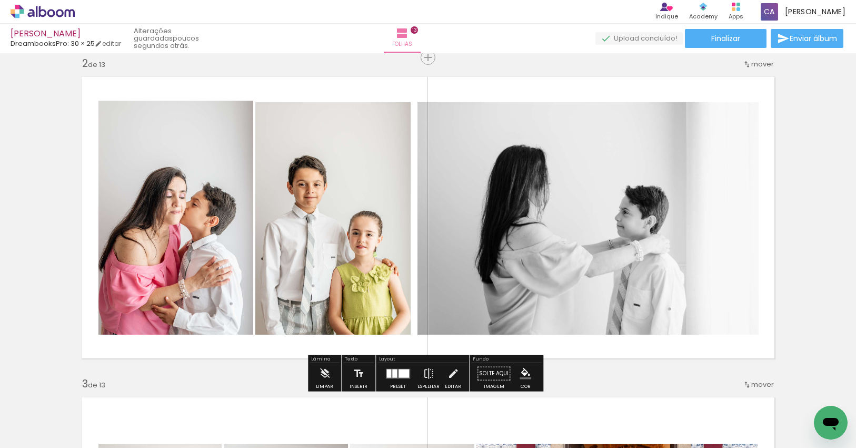
click at [393, 374] on div at bounding box center [394, 373] width 5 height 8
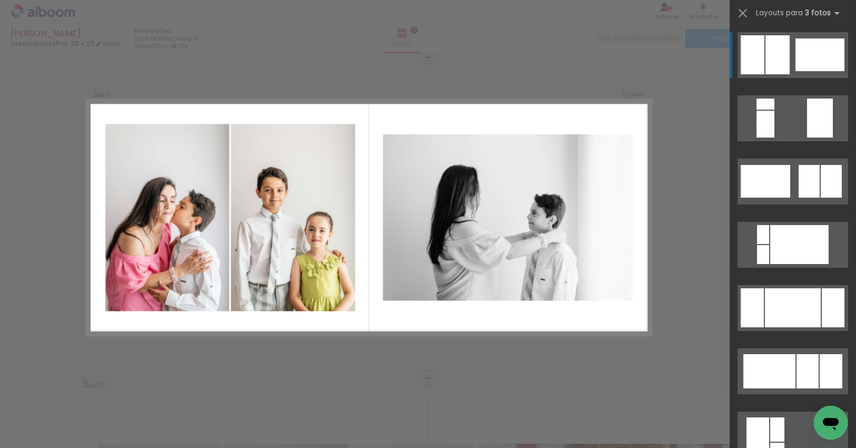
click at [812, 71] on quentale-layouter at bounding box center [793, 55] width 111 height 46
click at [812, 63] on div at bounding box center [820, 54] width 49 height 33
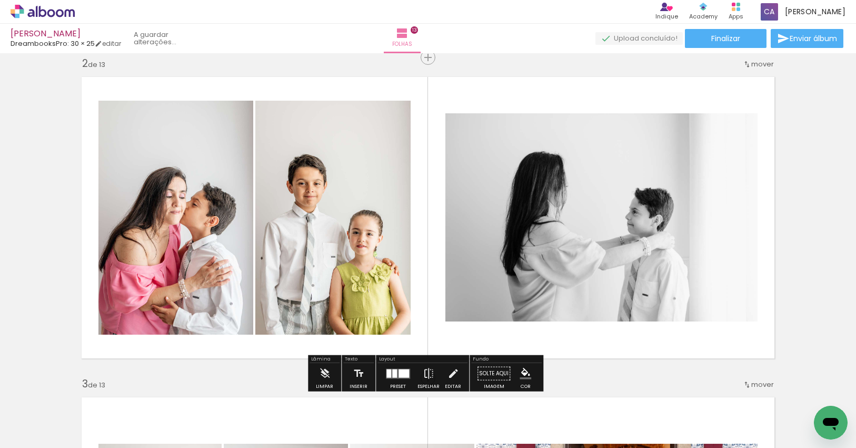
click at [812, 63] on quentale-workspace at bounding box center [428, 224] width 856 height 448
click at [614, 200] on quentale-photo at bounding box center [601, 217] width 312 height 208
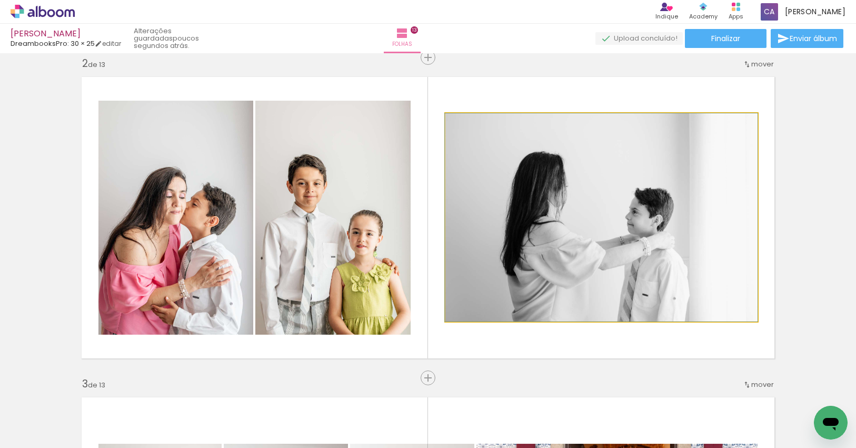
click at [561, 180] on quentale-photo at bounding box center [601, 217] width 312 height 208
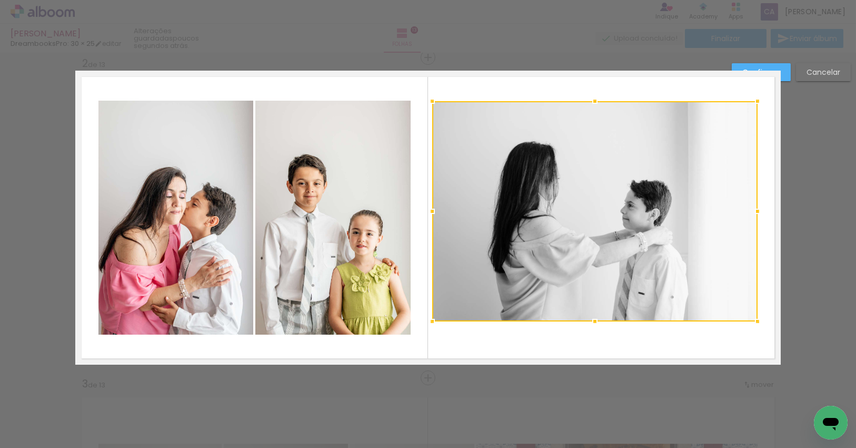
drag, startPoint x: 441, startPoint y: 113, endPoint x: 428, endPoint y: 101, distance: 17.9
click at [428, 101] on div at bounding box center [432, 101] width 21 height 21
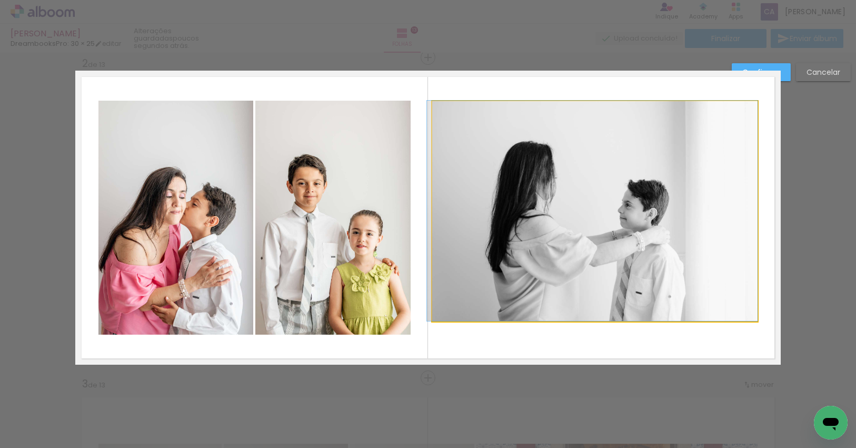
drag, startPoint x: 527, startPoint y: 157, endPoint x: 500, endPoint y: 156, distance: 27.4
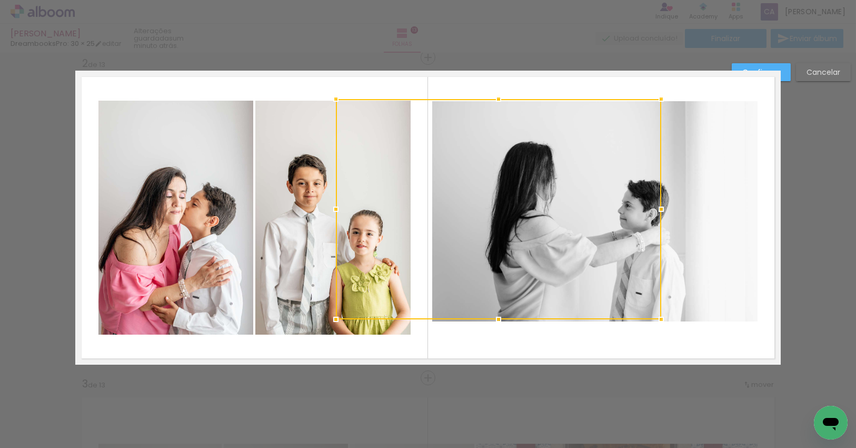
drag, startPoint x: 548, startPoint y: 161, endPoint x: 449, endPoint y: 160, distance: 99.5
click at [449, 160] on div at bounding box center [498, 209] width 325 height 220
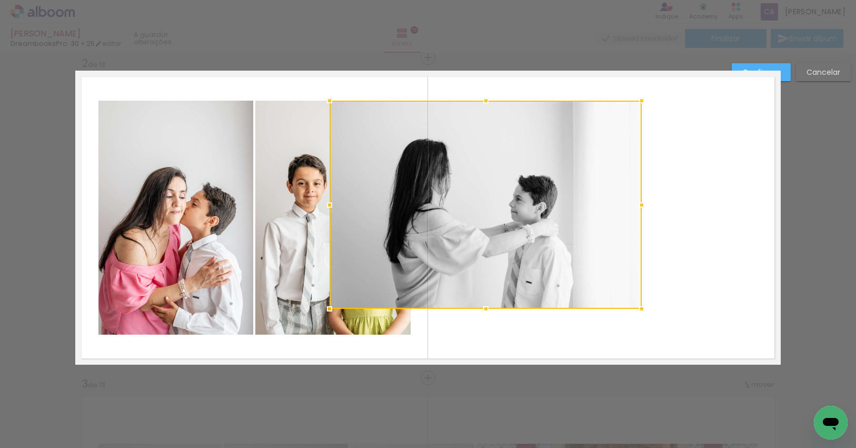
drag, startPoint x: 685, startPoint y: 176, endPoint x: 569, endPoint y: 164, distance: 116.5
click at [569, 164] on div at bounding box center [486, 205] width 312 height 208
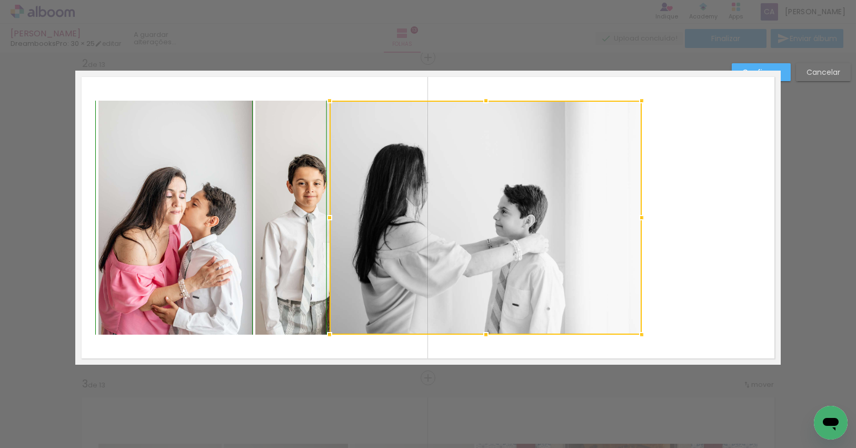
drag, startPoint x: 487, startPoint y: 307, endPoint x: 487, endPoint y: 331, distance: 23.7
click at [487, 331] on div at bounding box center [485, 334] width 21 height 21
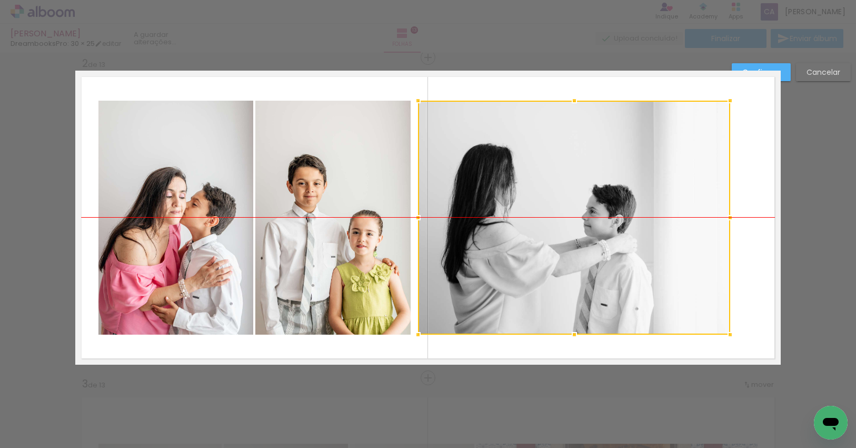
drag, startPoint x: 539, startPoint y: 221, endPoint x: 628, endPoint y: 222, distance: 88.5
click at [628, 222] on div at bounding box center [574, 218] width 312 height 234
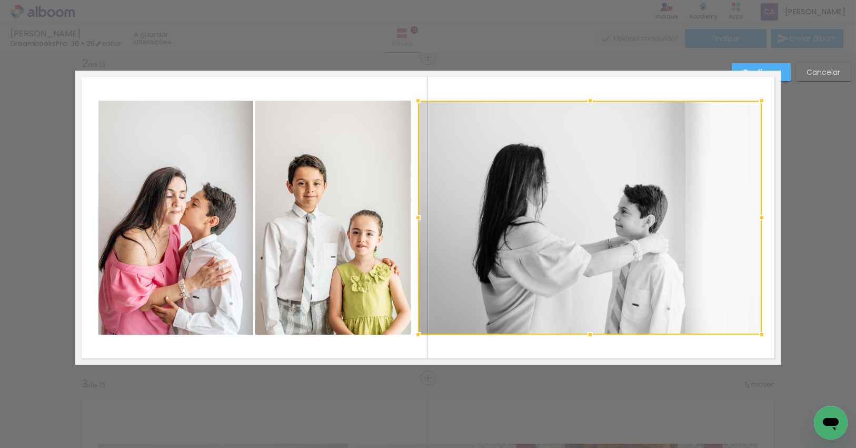
drag, startPoint x: 726, startPoint y: 217, endPoint x: 757, endPoint y: 218, distance: 31.1
click at [757, 218] on div at bounding box center [761, 217] width 21 height 21
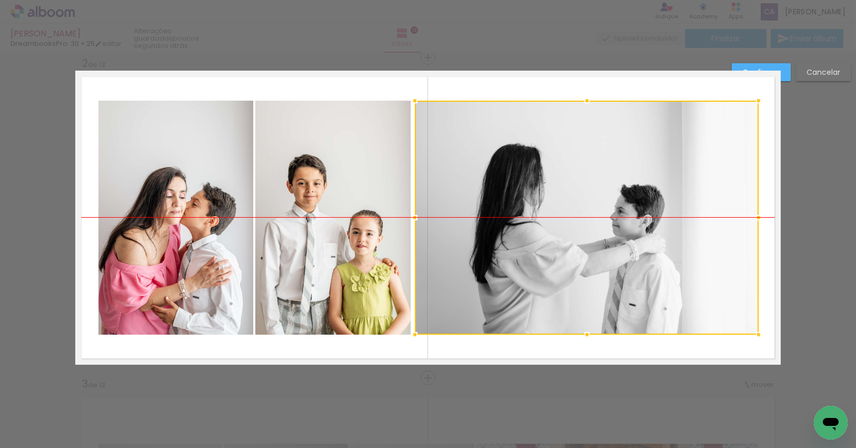
click at [614, 223] on div at bounding box center [587, 218] width 344 height 234
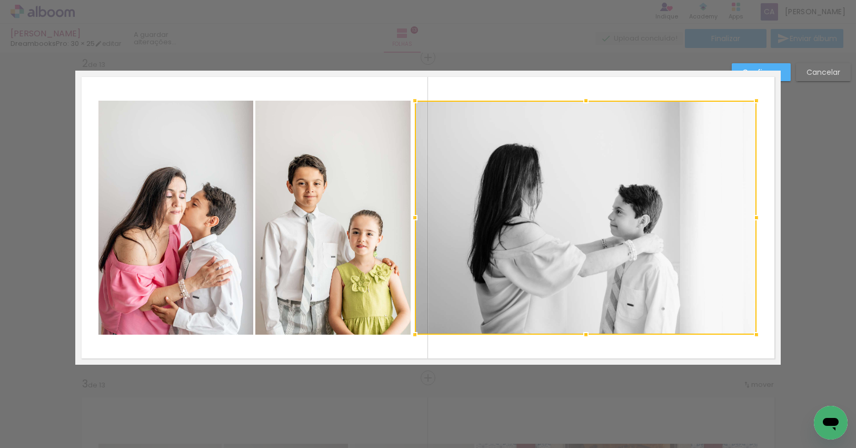
click at [752, 218] on div at bounding box center [756, 217] width 21 height 21
click at [783, 69] on paper-button "Confirmar" at bounding box center [761, 72] width 59 height 18
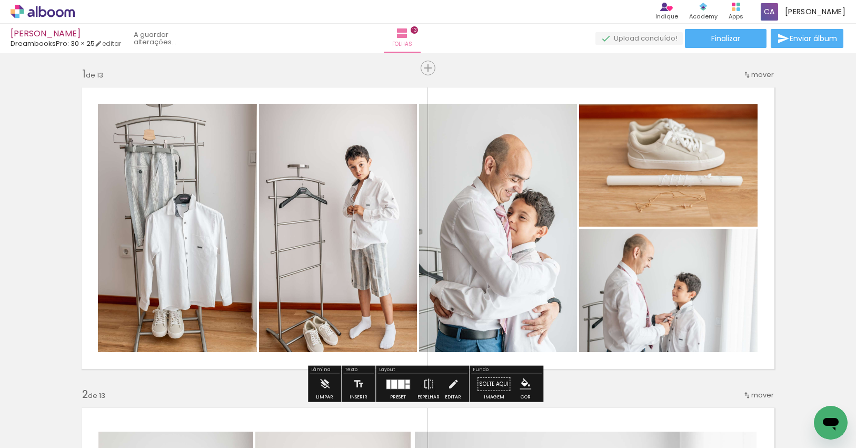
scroll to position [0, 0]
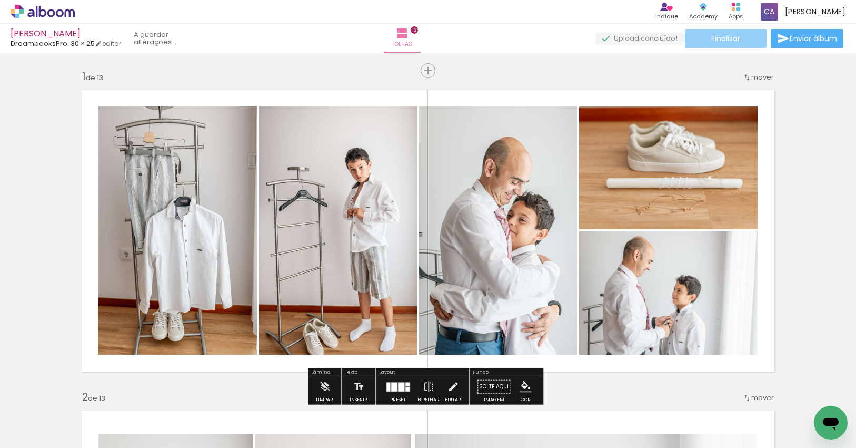
click at [739, 39] on paper-button "Finalizar" at bounding box center [726, 38] width 82 height 19
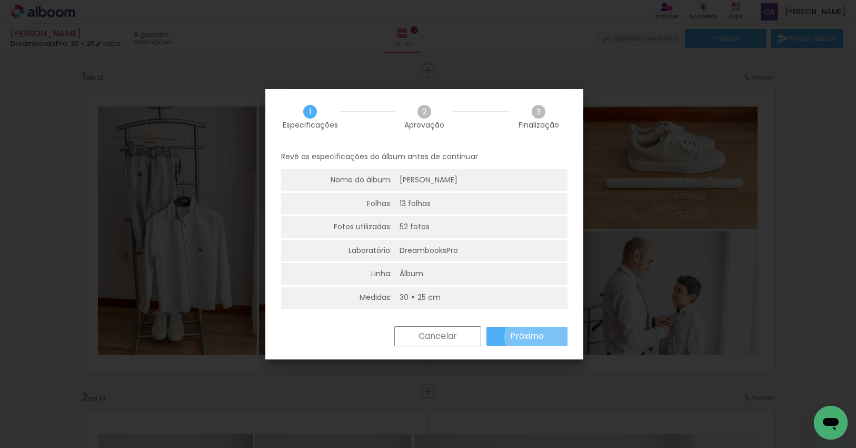
click at [0, 0] on slot "Próximo" at bounding box center [0, 0] width 0 height 0
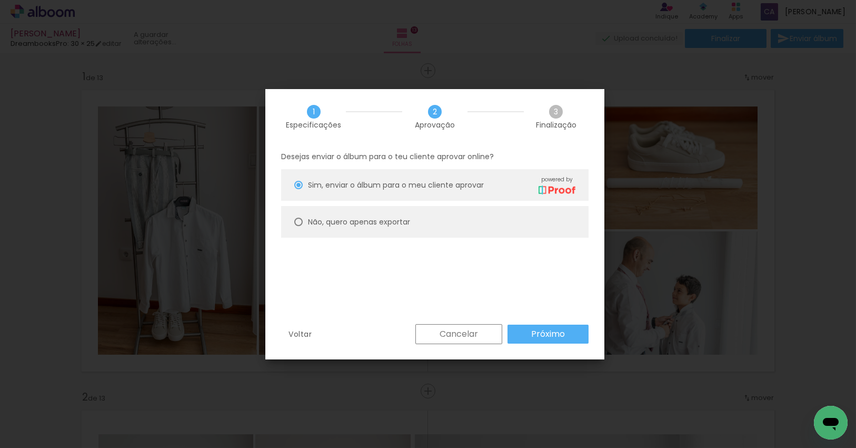
click at [0, 0] on slot "Próximo" at bounding box center [0, 0] width 0 height 0
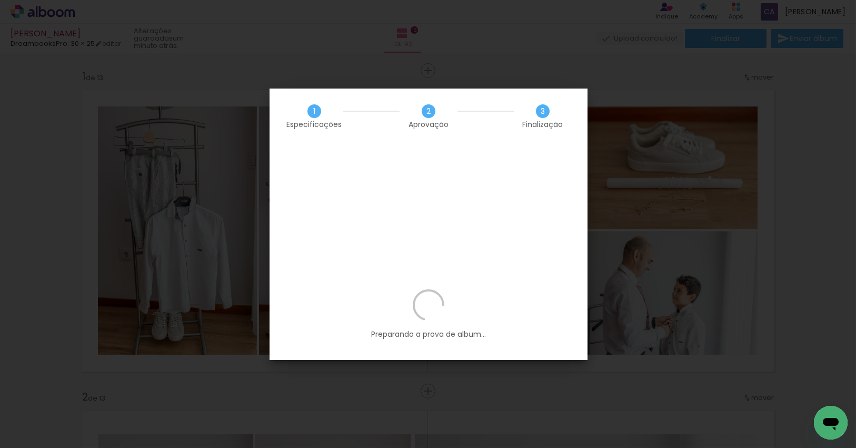
scroll to position [0, 2300]
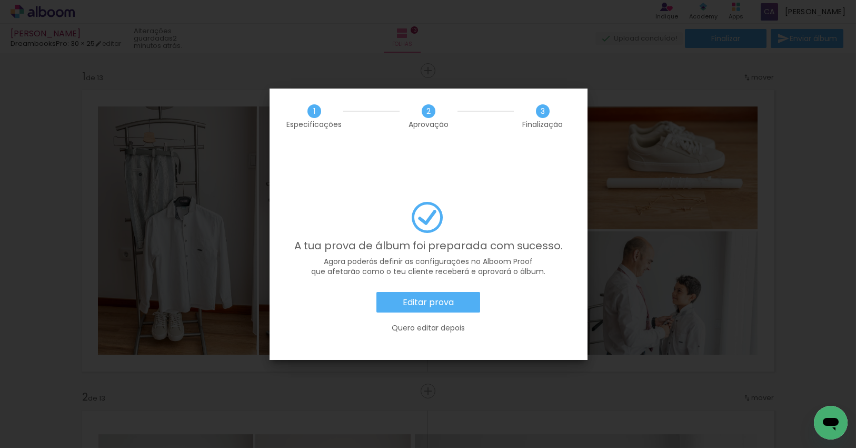
click at [0, 0] on slot "Editar prova" at bounding box center [0, 0] width 0 height 0
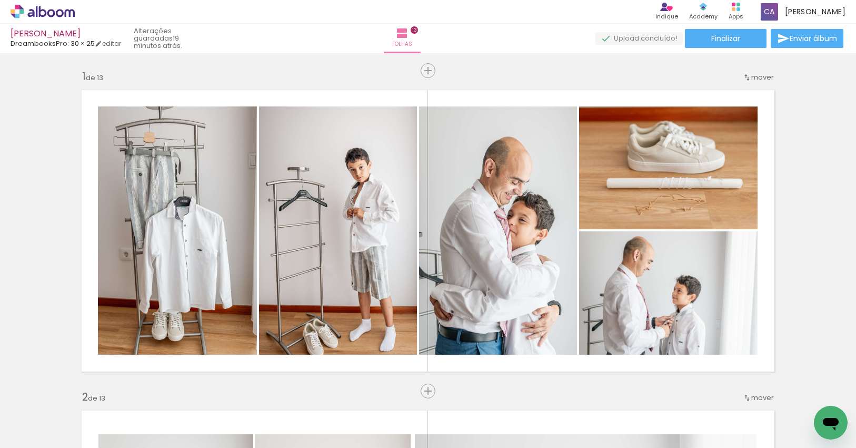
scroll to position [0, 2300]
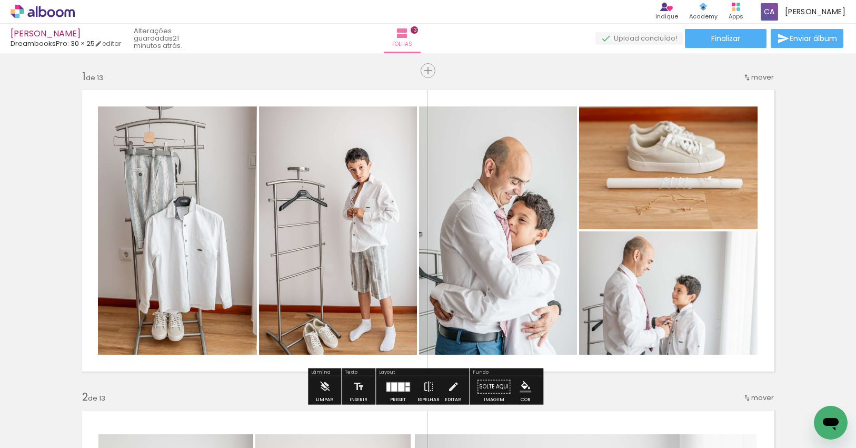
click at [68, 9] on icon at bounding box center [70, 13] width 10 height 8
